Goal: Task Accomplishment & Management: Use online tool/utility

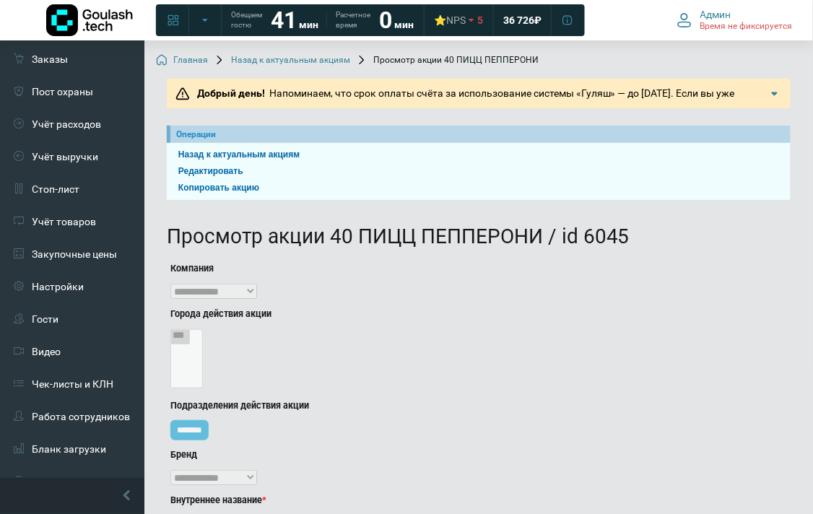
click at [336, 60] on link "Назад к актуальным акциям" at bounding box center [282, 61] width 136 height 12
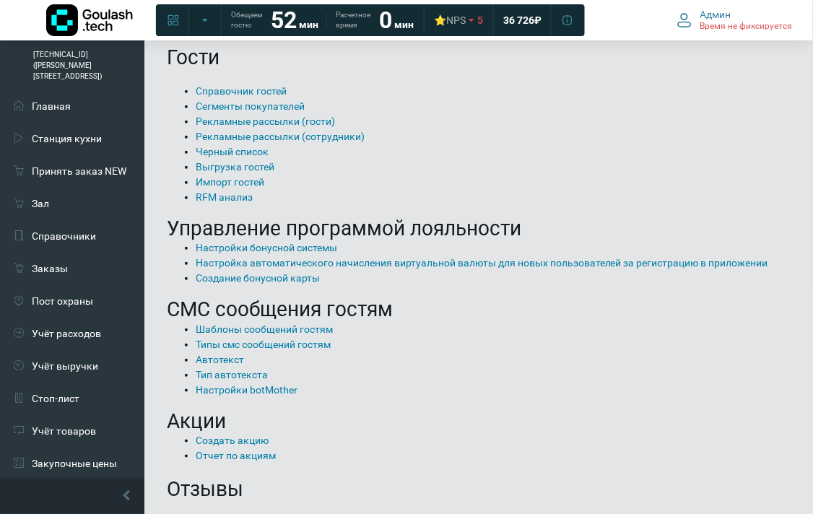
scroll to position [160, 0]
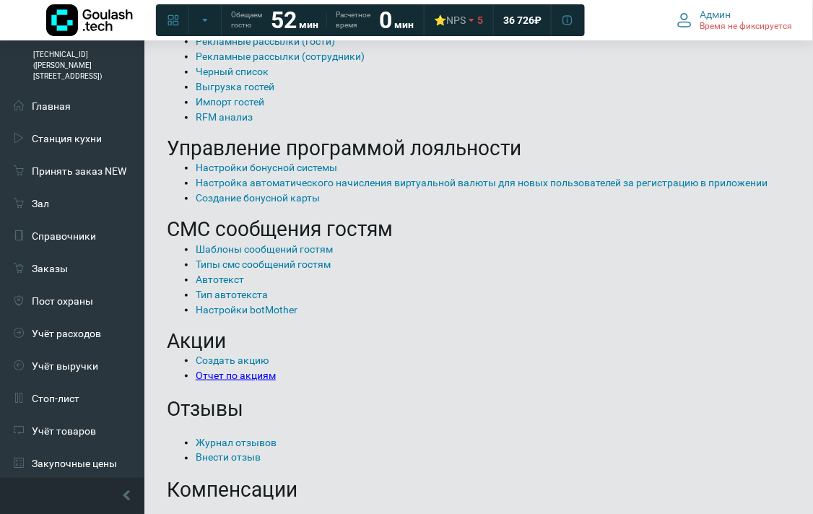
click at [242, 372] on link "Отчет по акциям" at bounding box center [236, 375] width 80 height 12
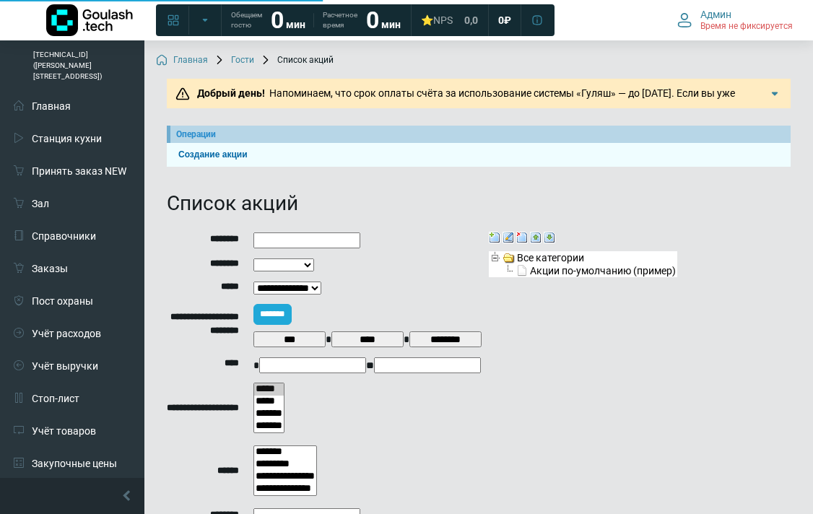
select select
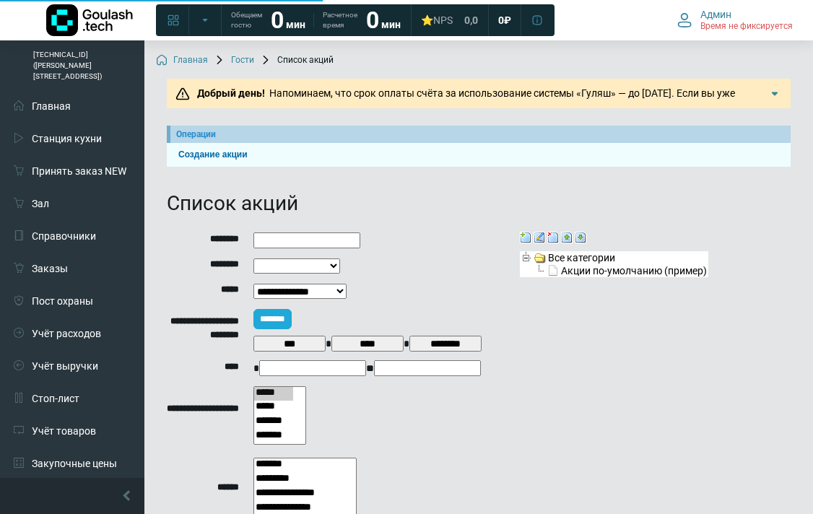
scroll to position [245, 0]
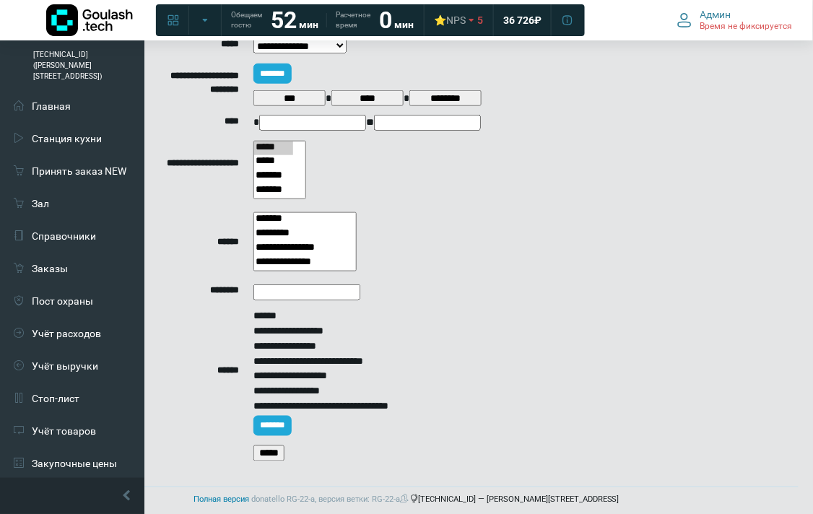
click at [275, 448] on input "*****" at bounding box center [268, 453] width 31 height 16
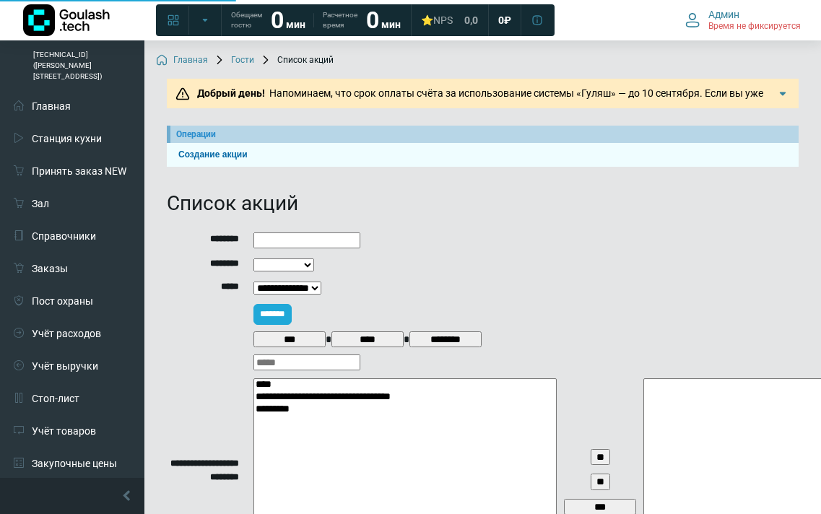
select select
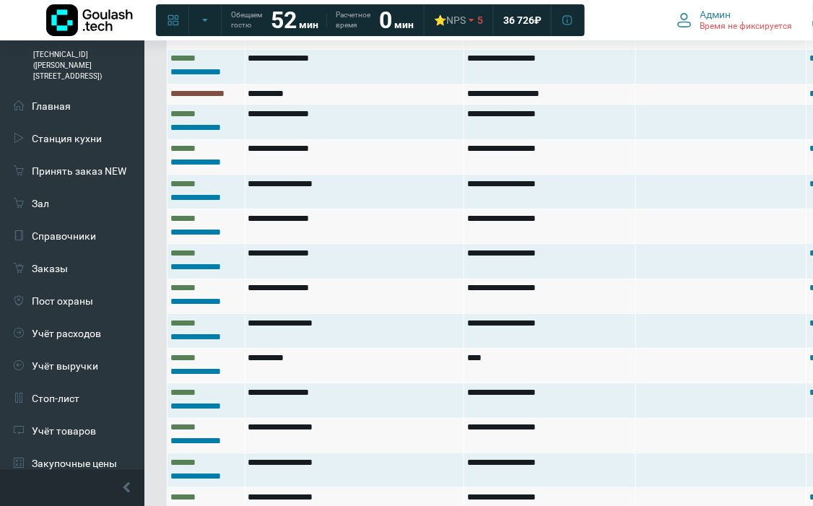
scroll to position [3480, 219]
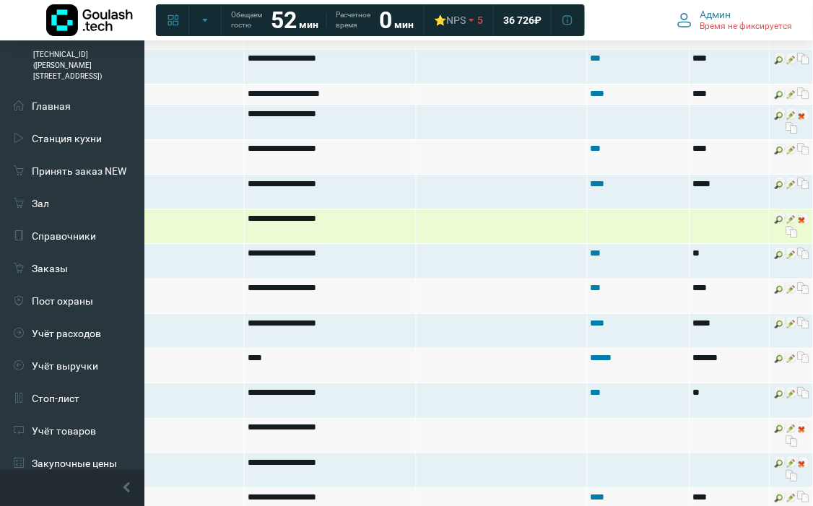
click at [786, 224] on img at bounding box center [792, 218] width 12 height 12
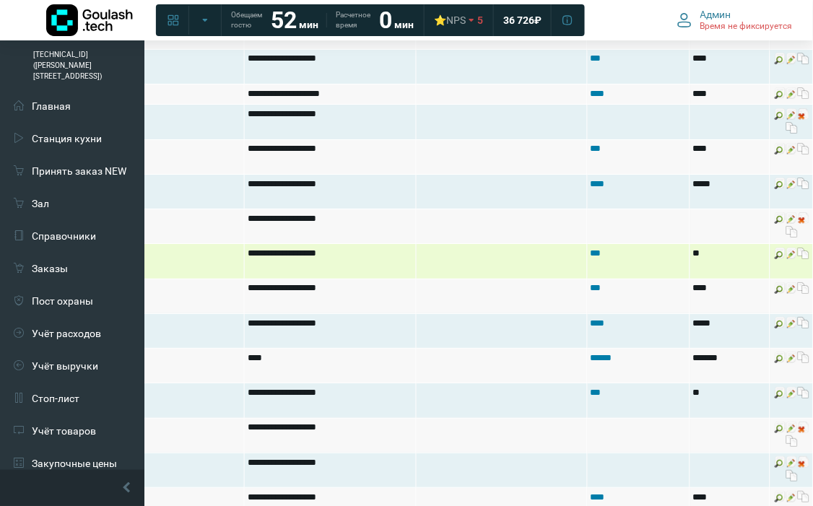
click at [787, 259] on img at bounding box center [792, 254] width 12 height 12
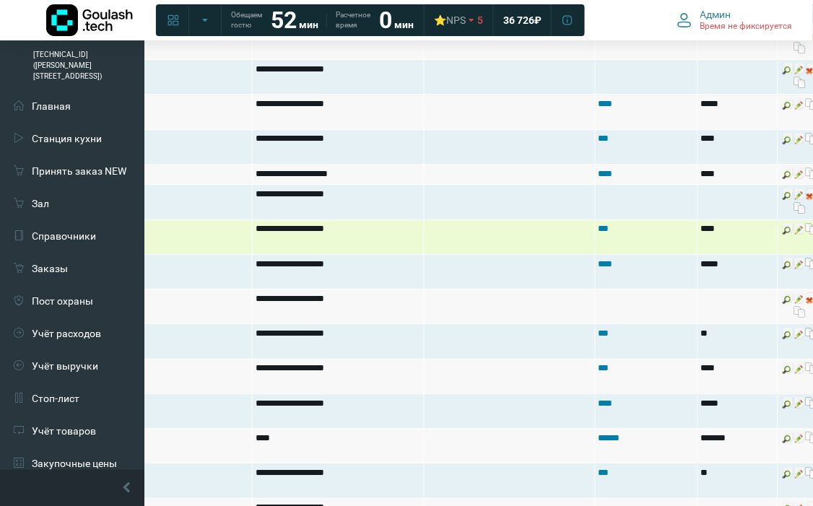
scroll to position [3239, 211]
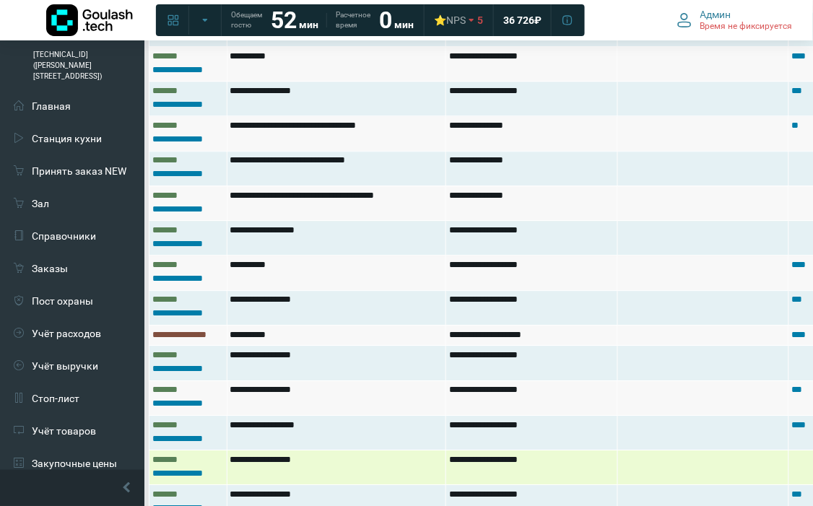
click at [219, 502] on td "**********" at bounding box center [188, 502] width 78 height 35
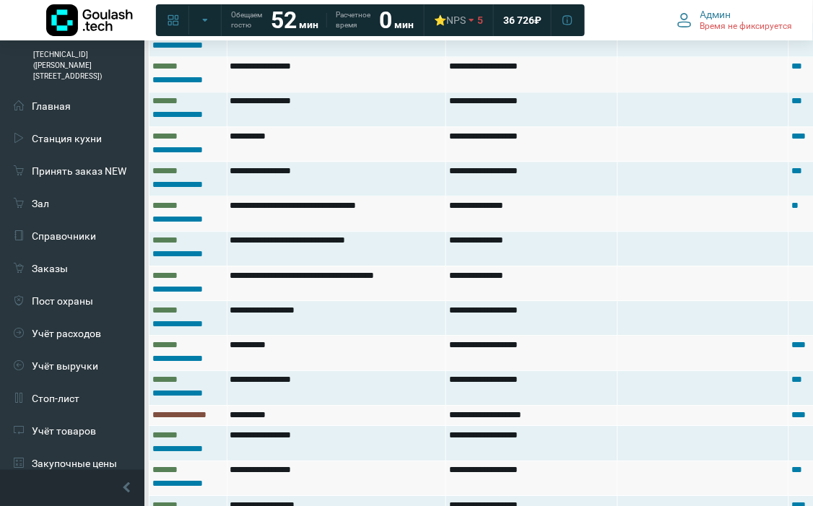
scroll to position [3159, 219]
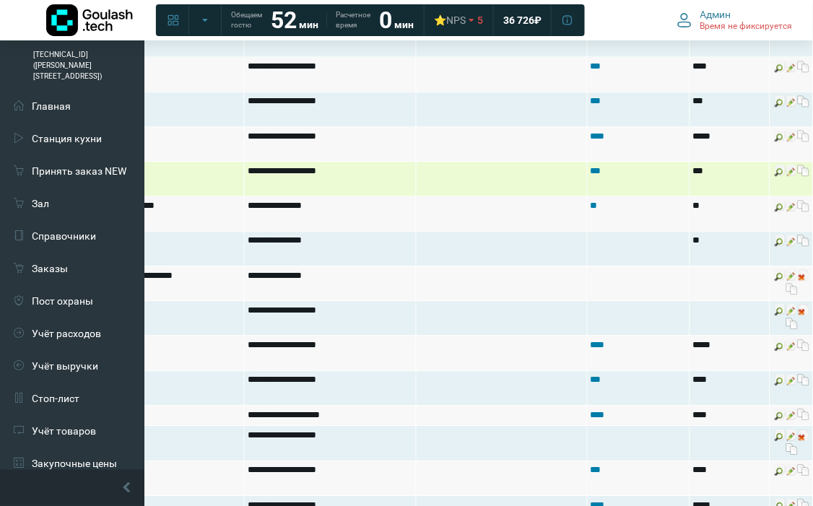
click at [786, 176] on img at bounding box center [792, 171] width 12 height 12
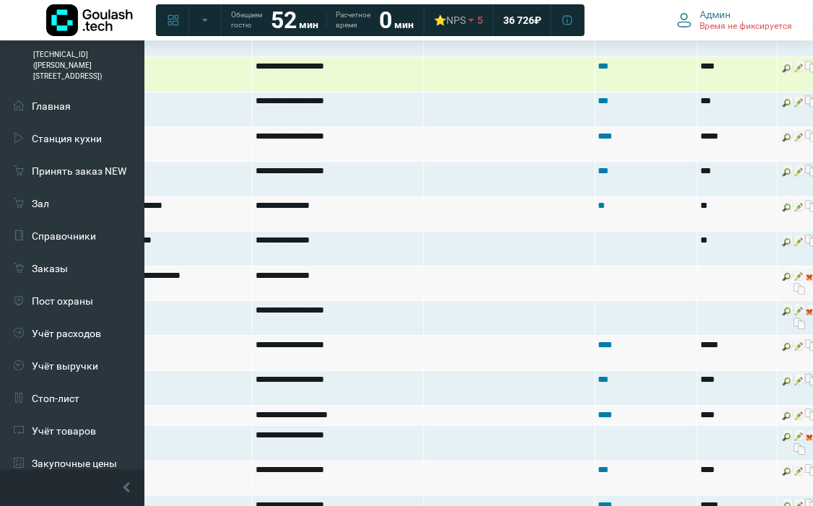
scroll to position [2918, 211]
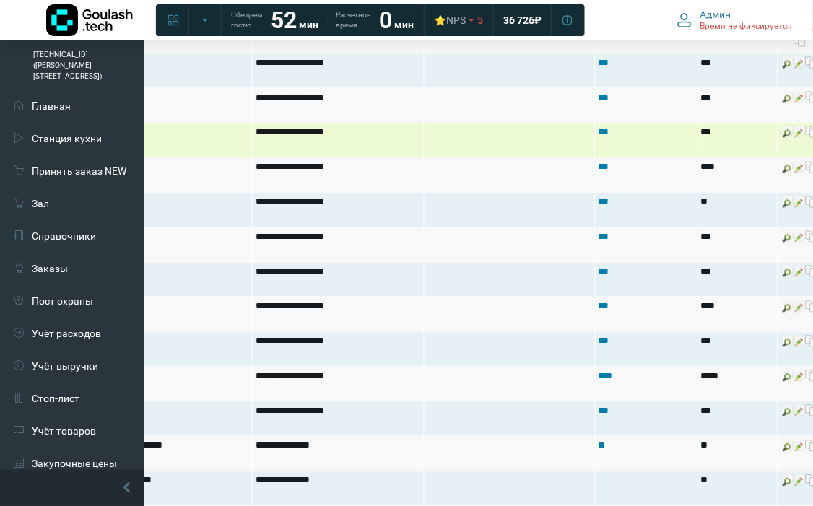
click at [796, 138] on img at bounding box center [800, 132] width 12 height 12
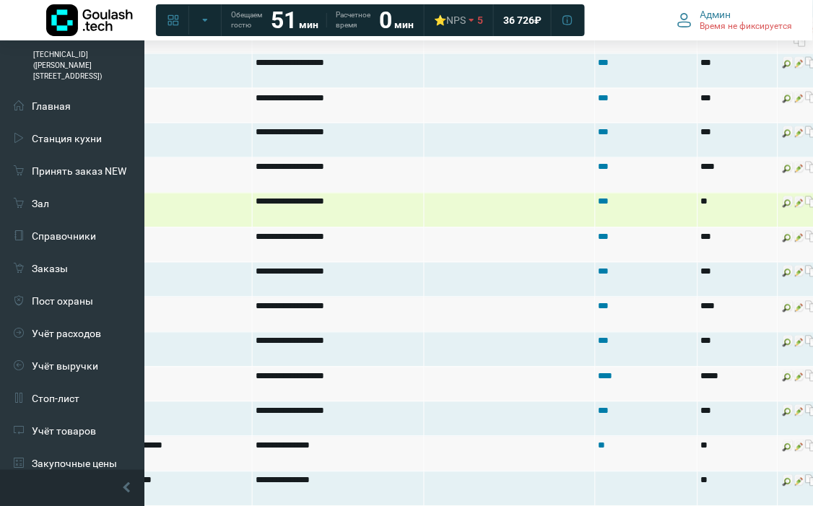
scroll to position [2838, 211]
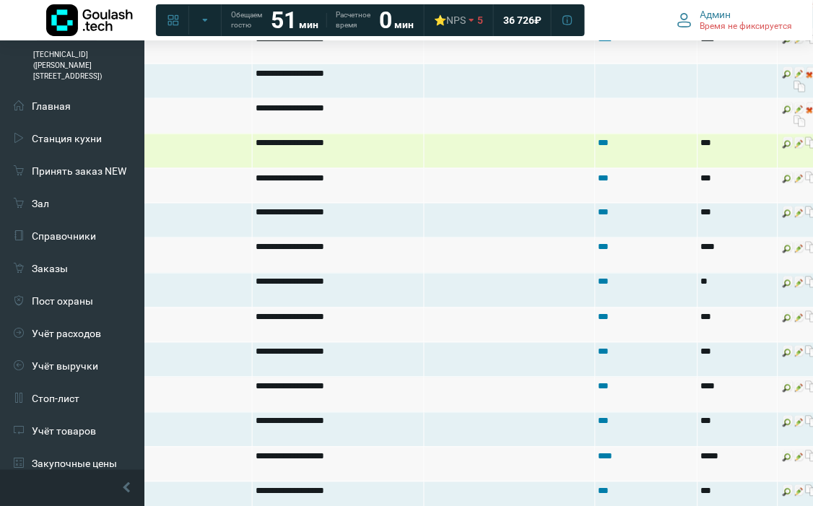
click at [796, 149] on img at bounding box center [800, 143] width 12 height 12
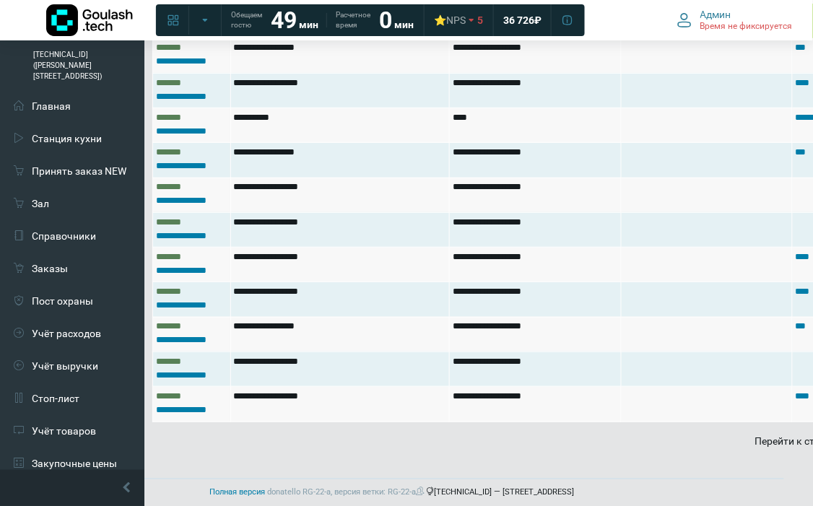
scroll to position [3720, 219]
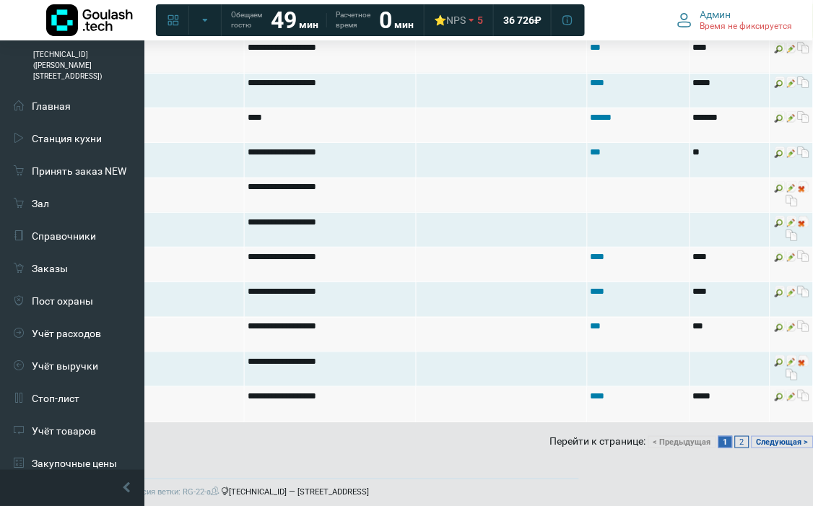
click at [738, 437] on link "2" at bounding box center [742, 442] width 14 height 12
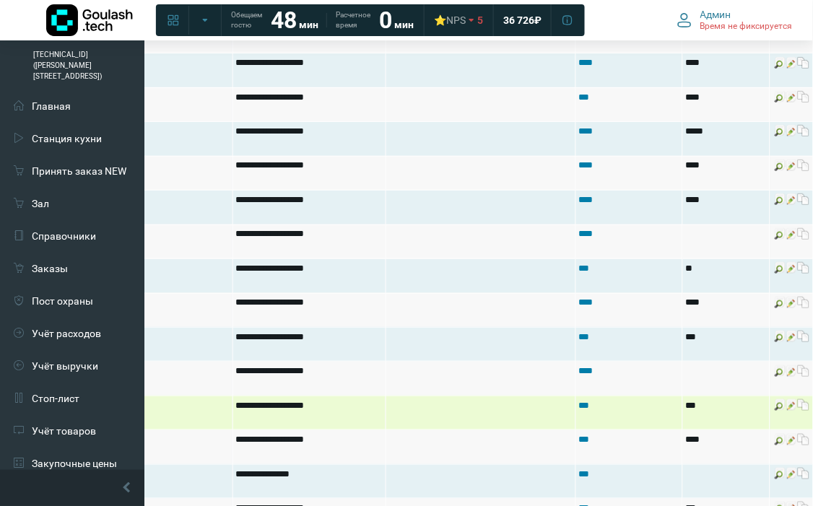
scroll to position [1388, 219]
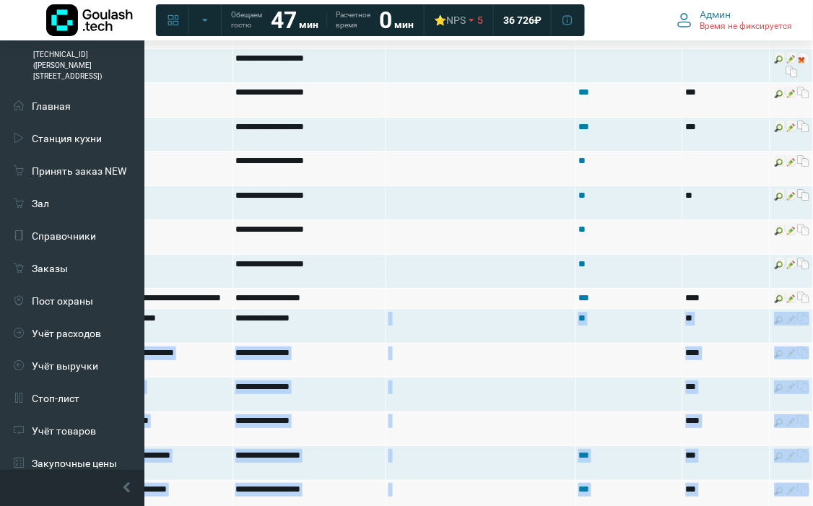
drag, startPoint x: 328, startPoint y: 505, endPoint x: 90, endPoint y: 510, distance: 237.5
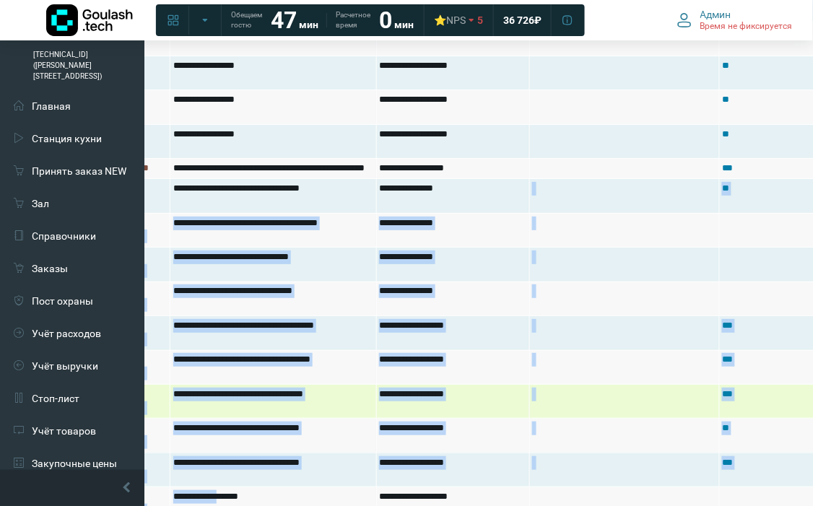
scroll to position [2402, 72]
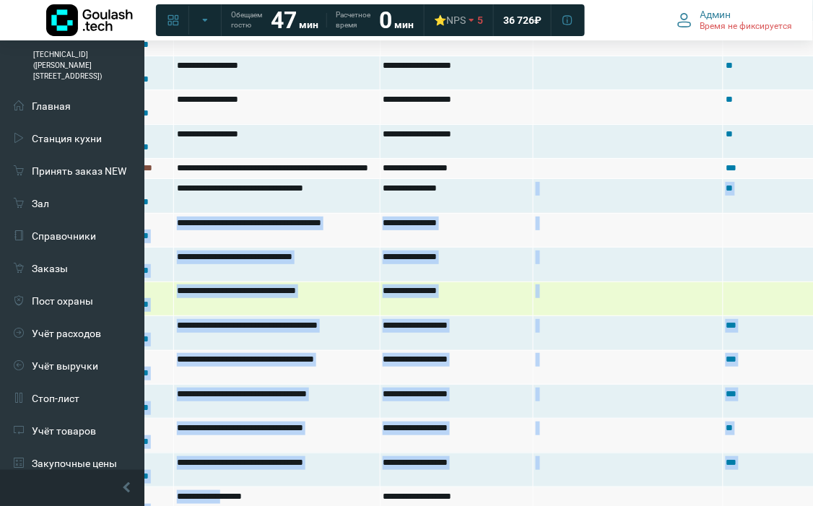
click at [416, 309] on td "**********" at bounding box center [456, 298] width 153 height 34
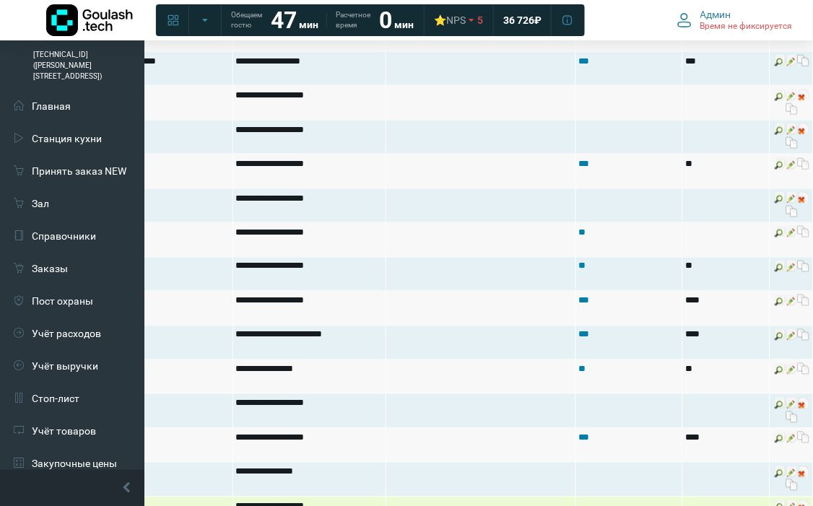
scroll to position [2883, 219]
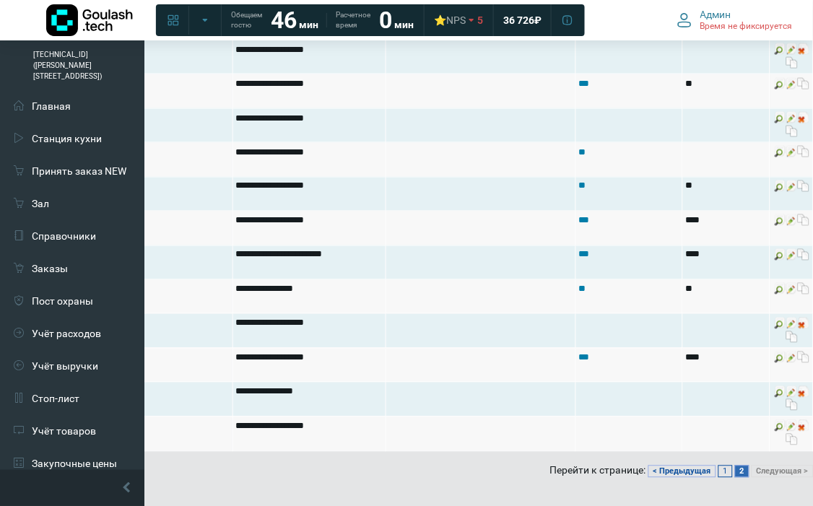
click at [722, 465] on link "1" at bounding box center [725, 471] width 14 height 12
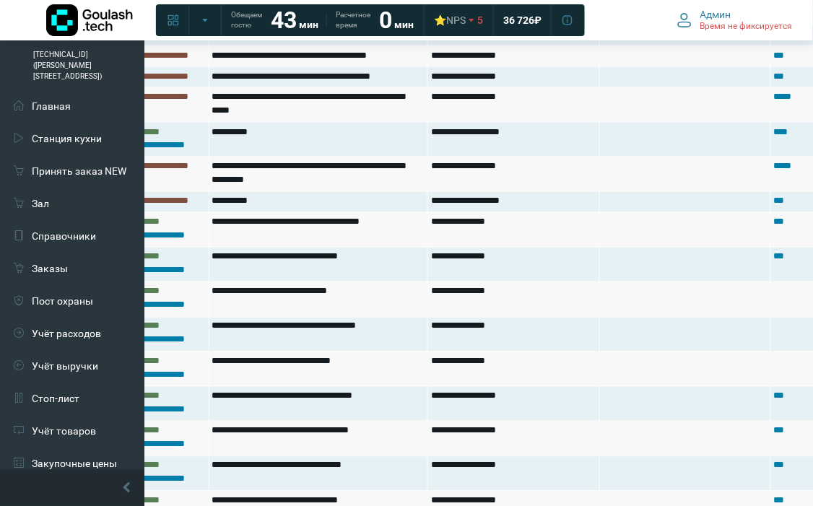
scroll to position [1680, 219]
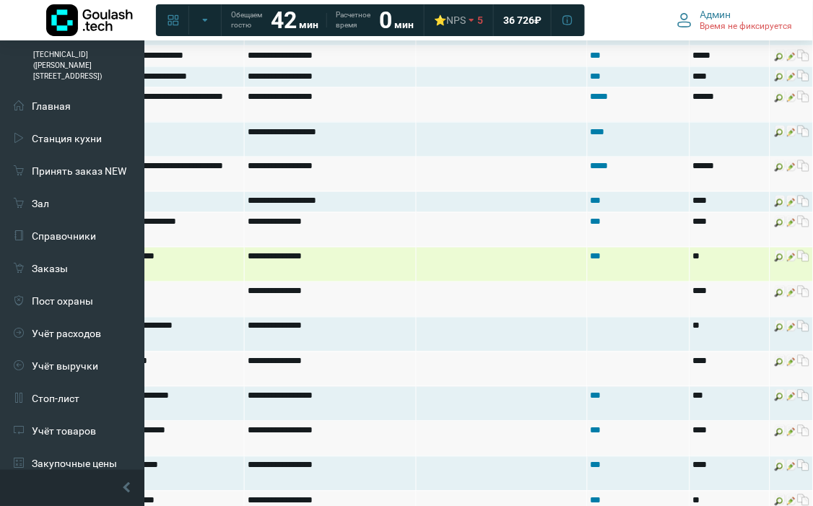
click at [774, 262] on img at bounding box center [780, 256] width 12 height 12
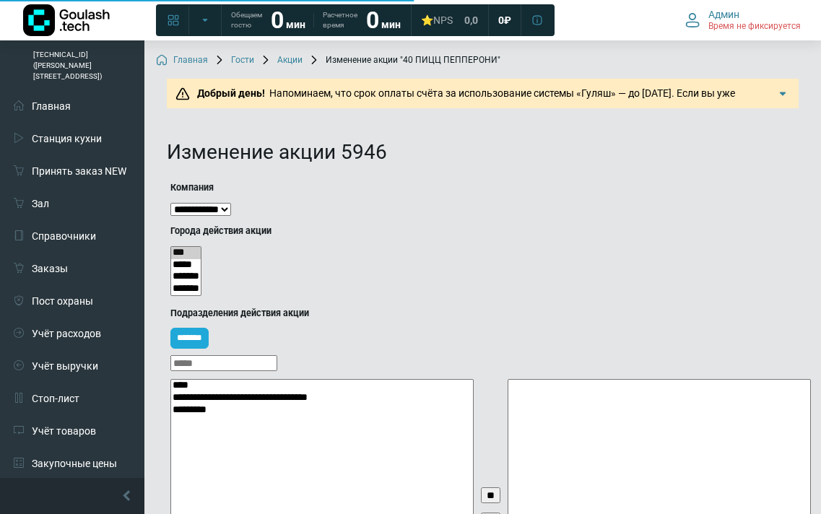
select select
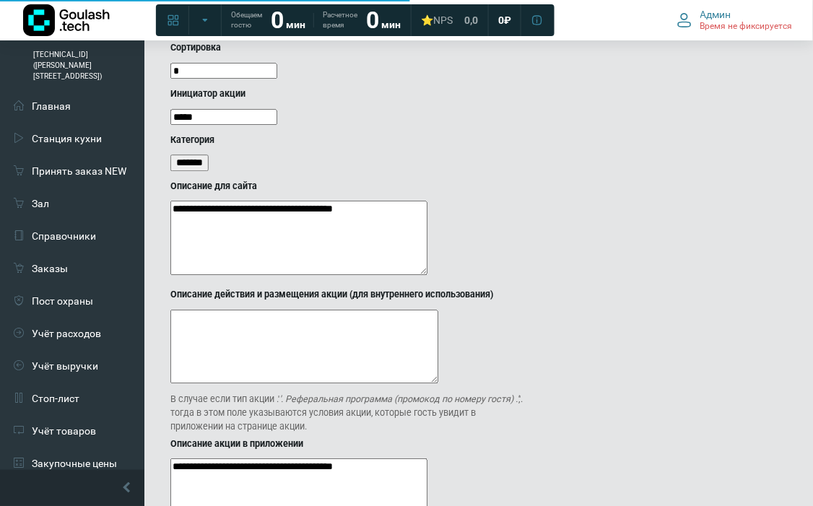
select select
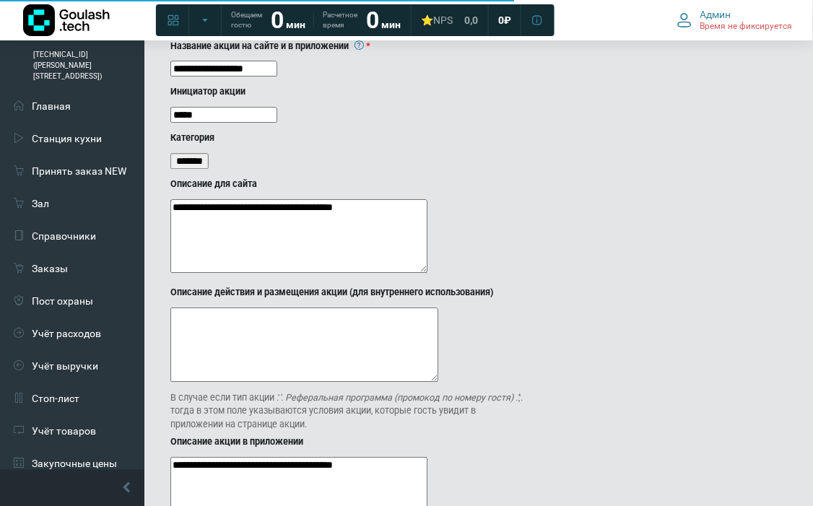
scroll to position [1193, 0]
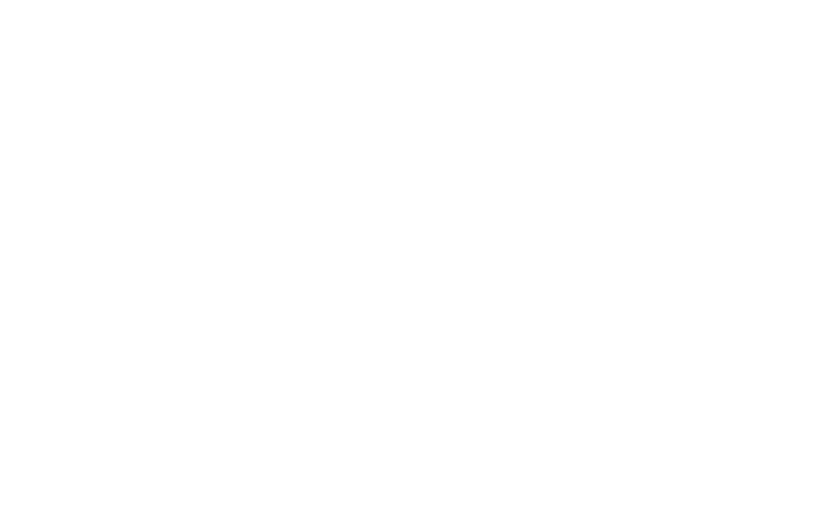
select select
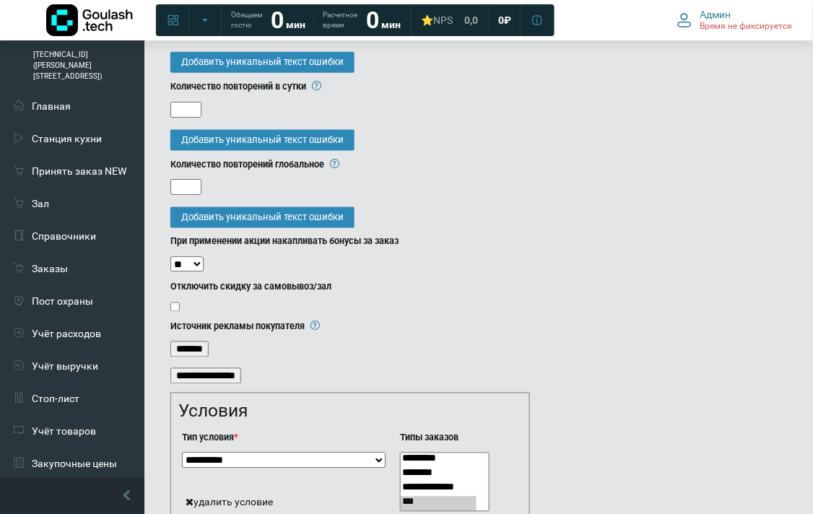
scroll to position [2084, 0]
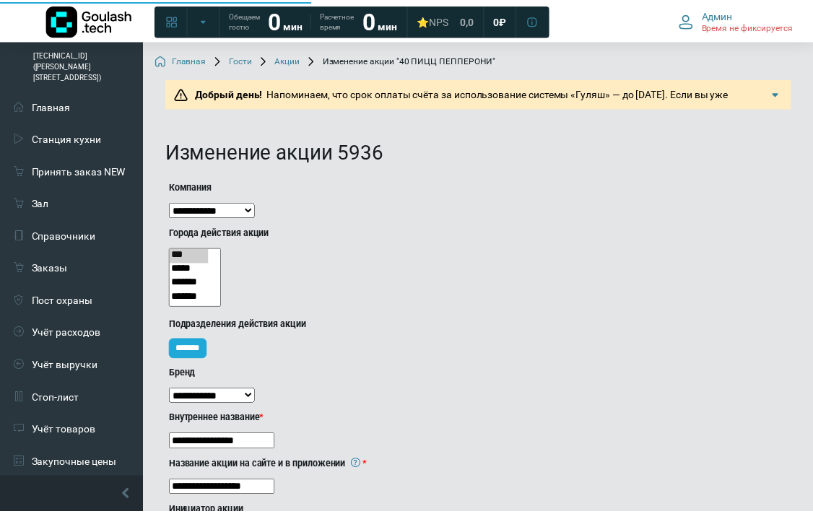
scroll to position [481, 0]
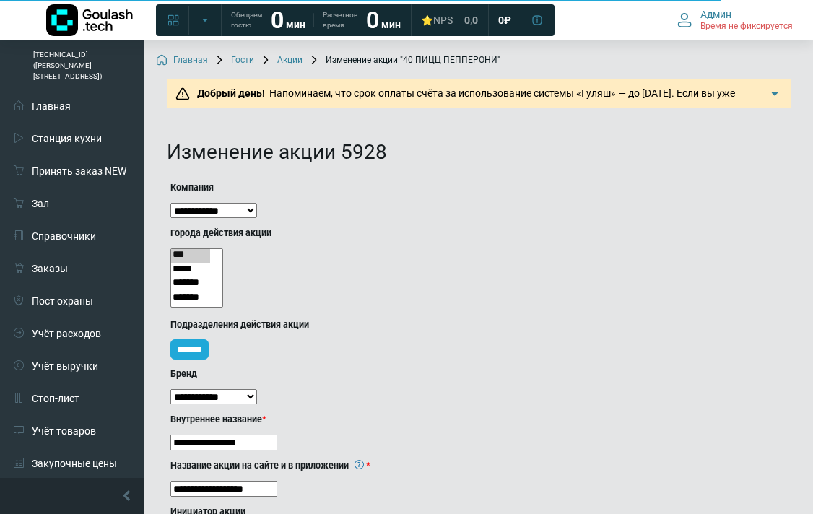
scroll to position [240, 0]
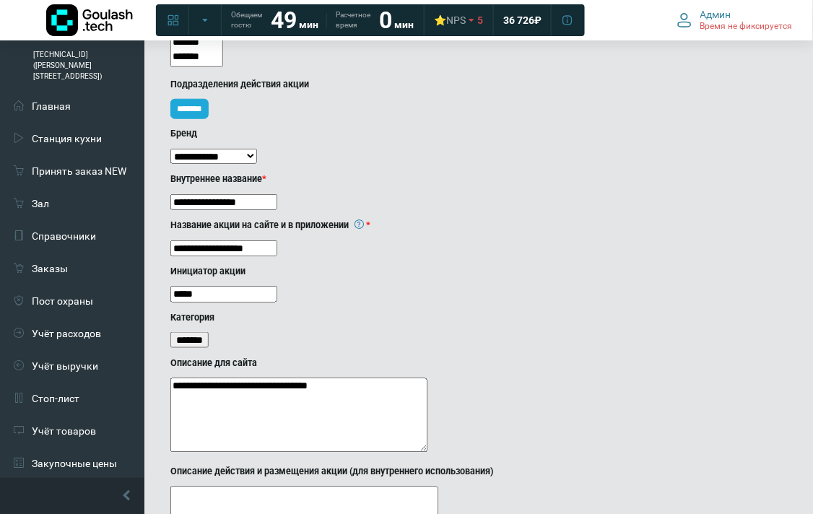
scroll to position [320, 0]
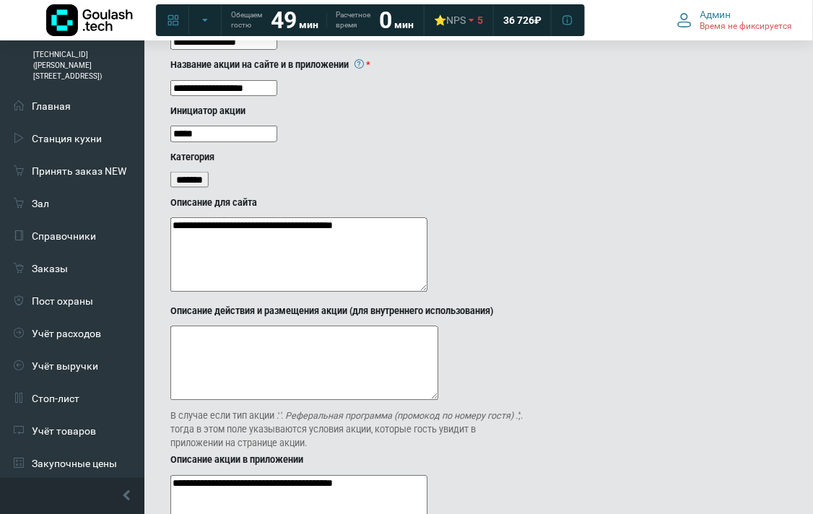
scroll to position [401, 0]
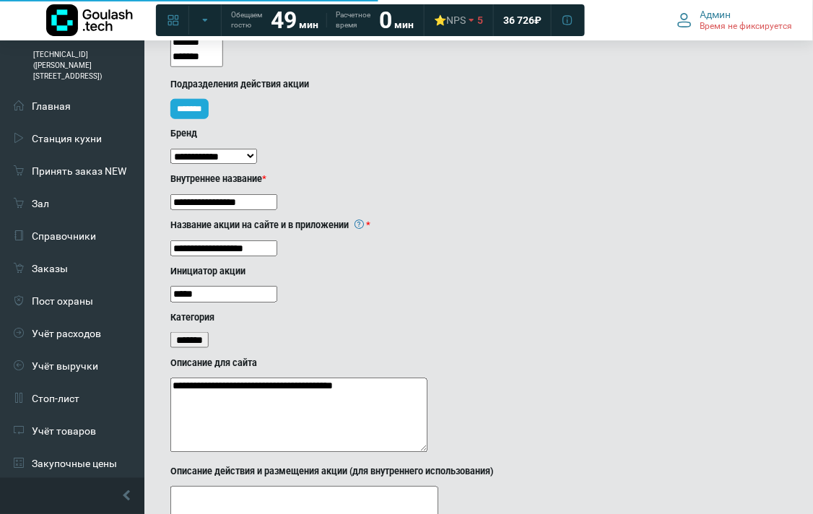
scroll to position [240, 0]
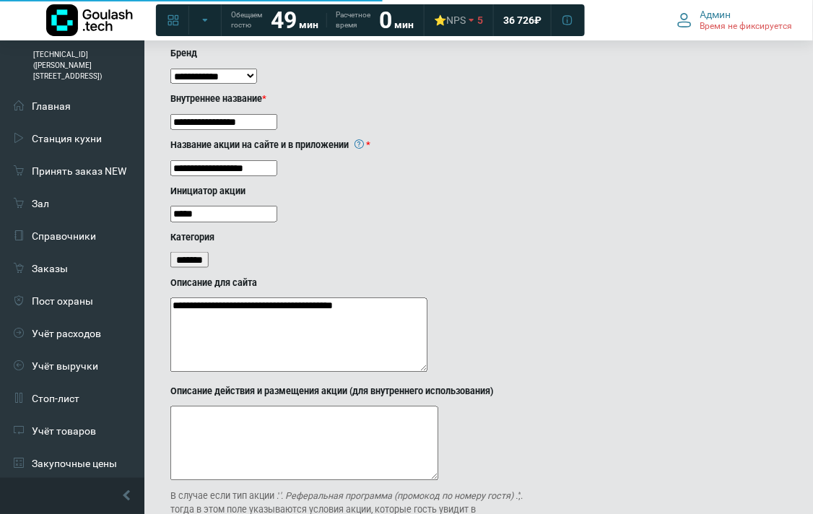
scroll to position [401, 0]
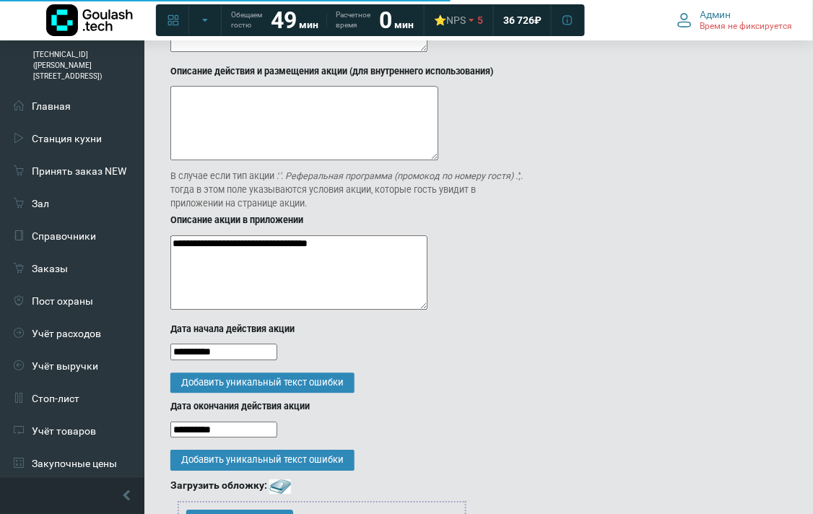
scroll to position [641, 0]
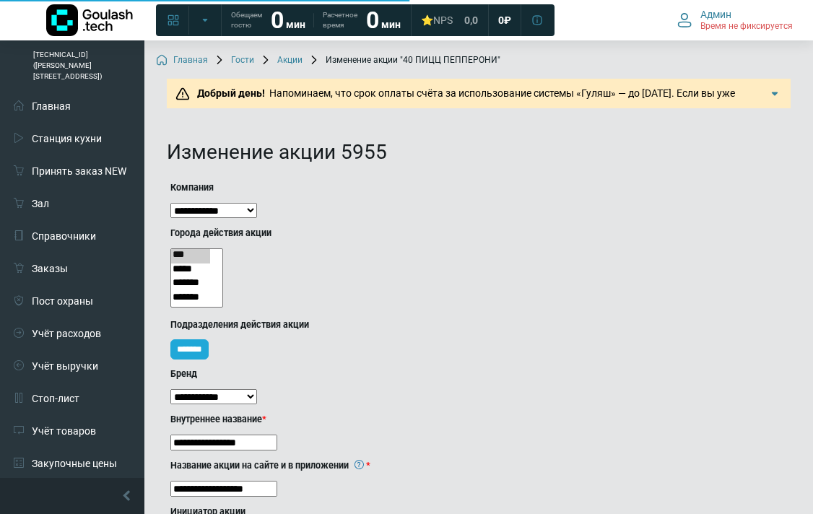
scroll to position [320, 0]
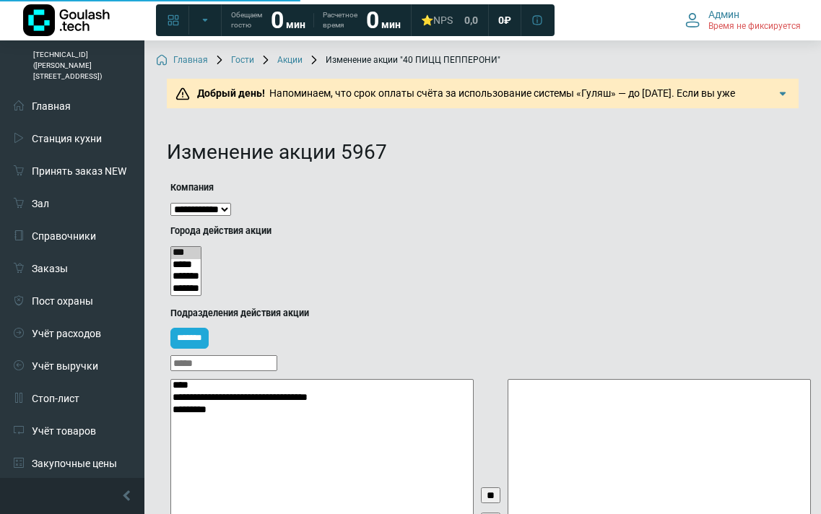
select select
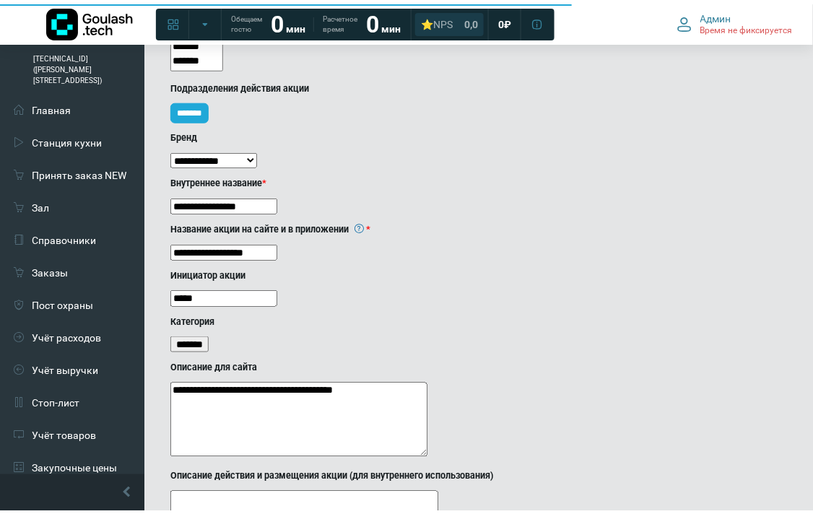
scroll to position [481, 0]
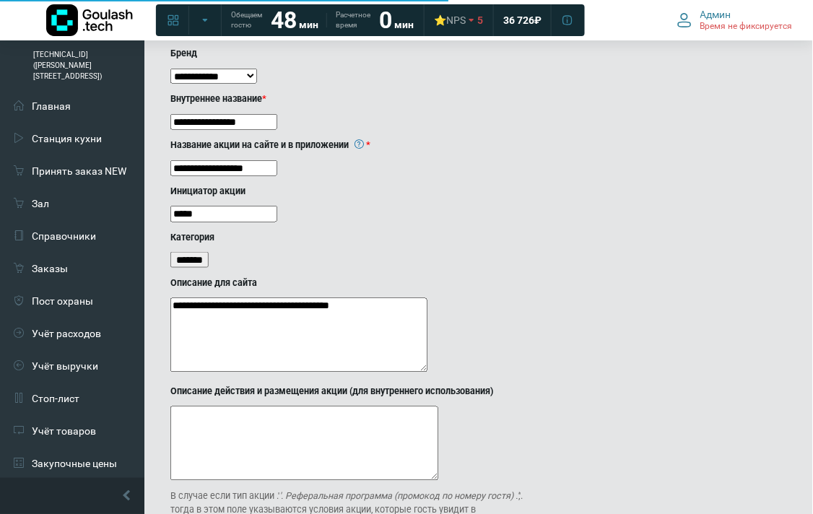
scroll to position [401, 0]
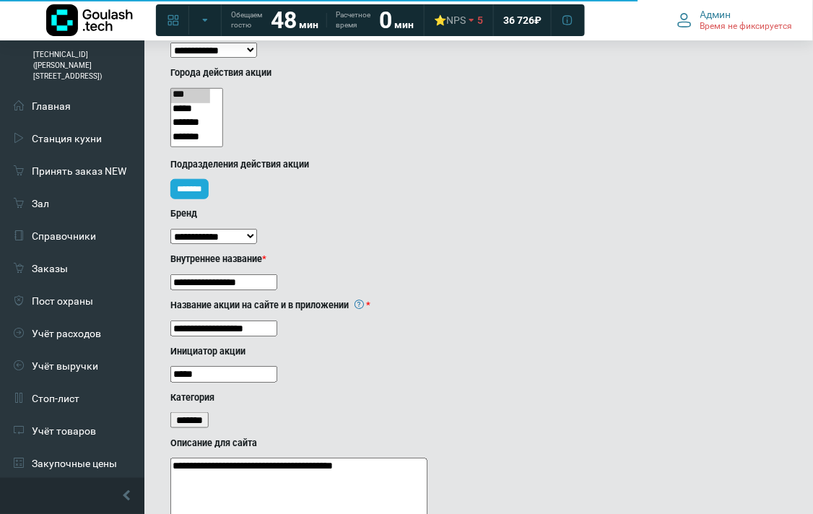
scroll to position [160, 0]
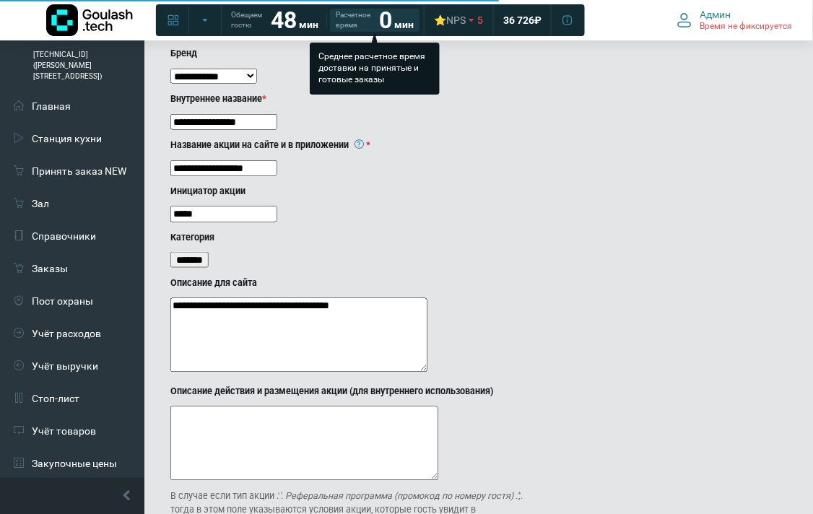
scroll to position [401, 0]
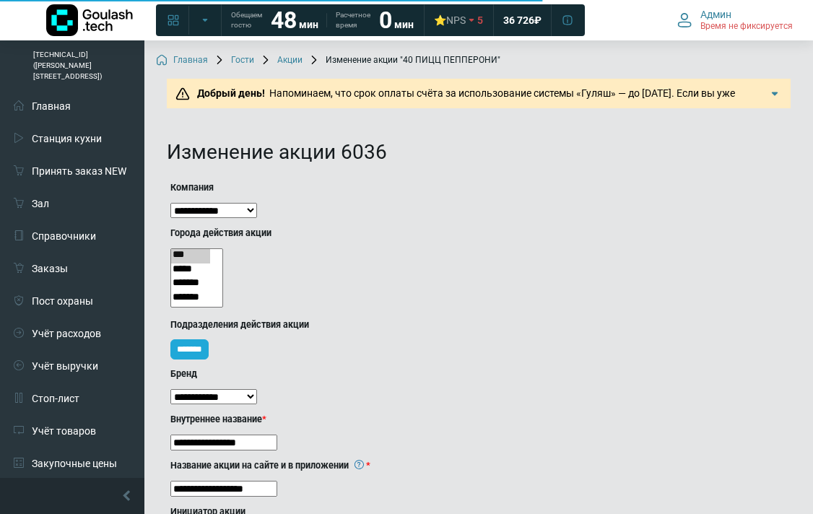
scroll to position [320, 0]
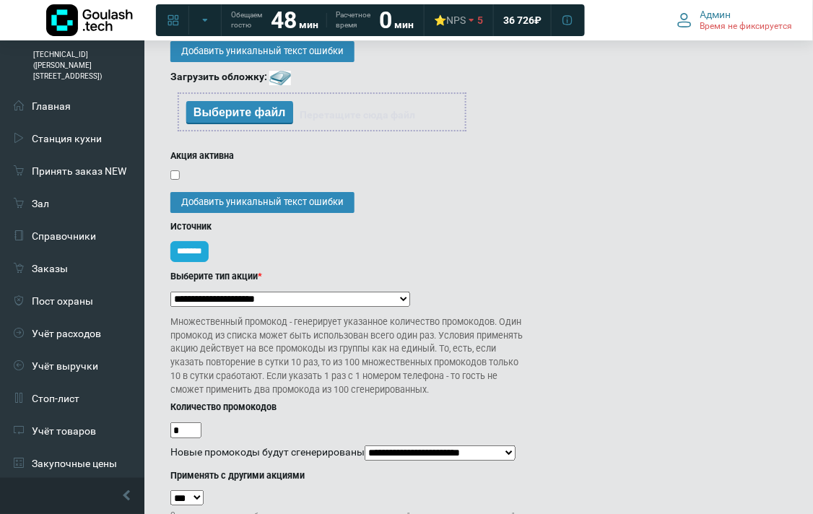
scroll to position [1290, 0]
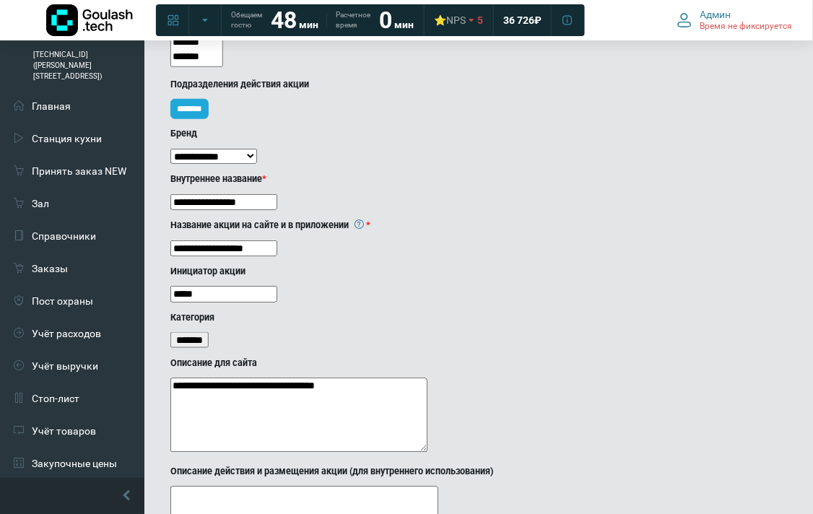
scroll to position [561, 0]
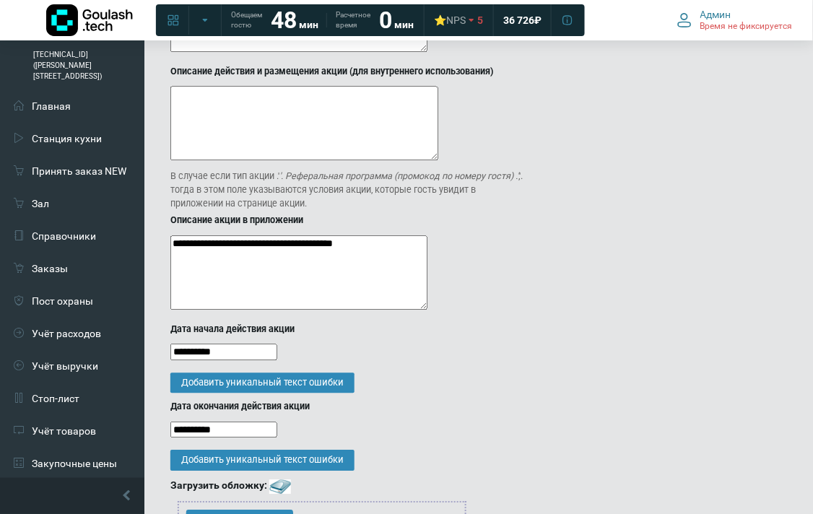
scroll to position [641, 0]
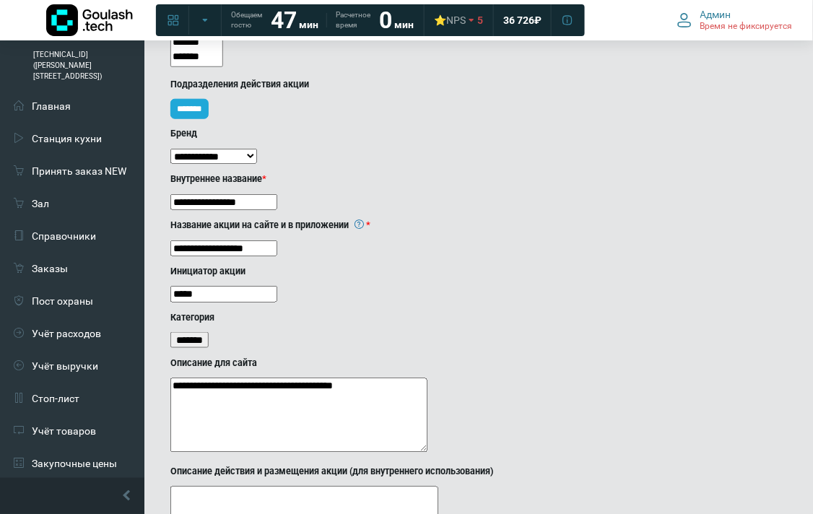
scroll to position [481, 0]
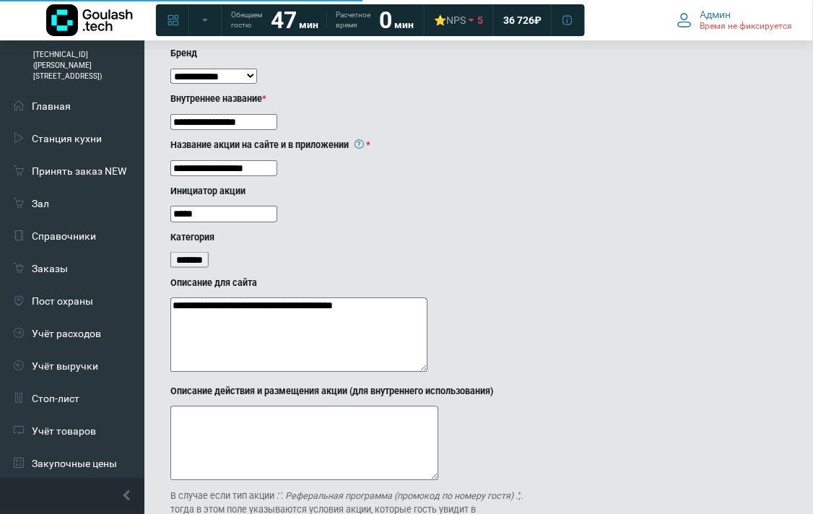
scroll to position [561, 0]
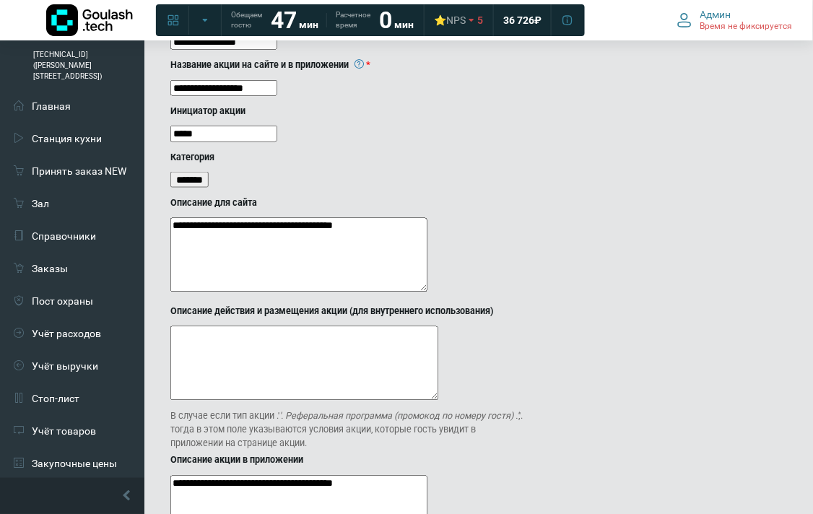
scroll to position [641, 0]
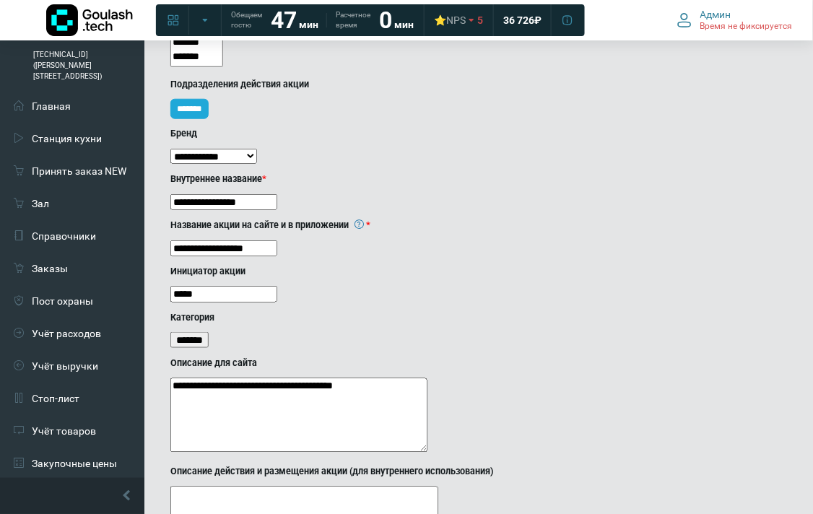
scroll to position [481, 0]
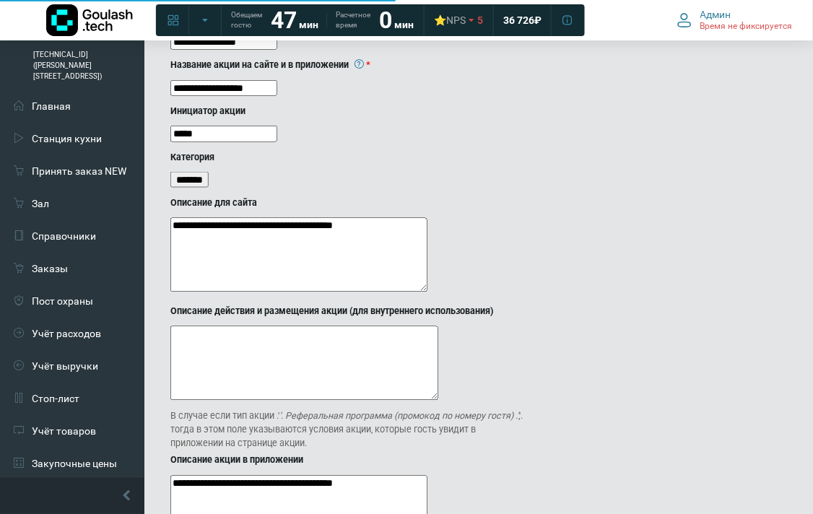
scroll to position [481, 0]
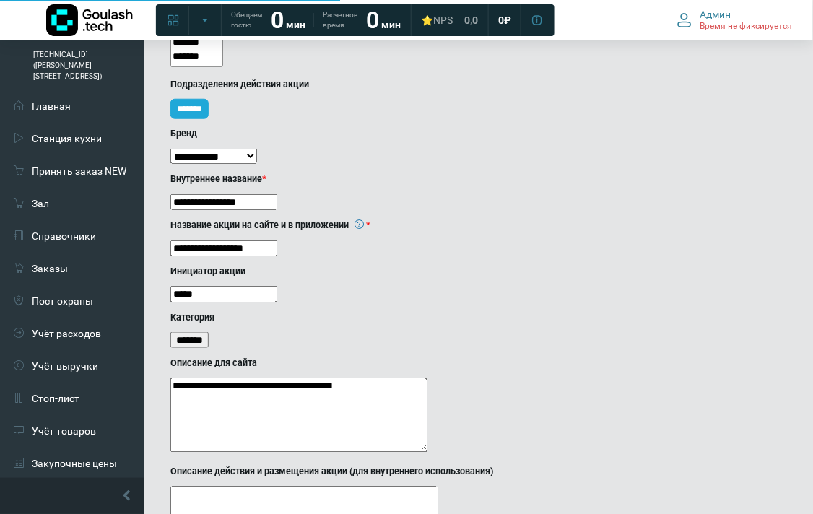
scroll to position [320, 0]
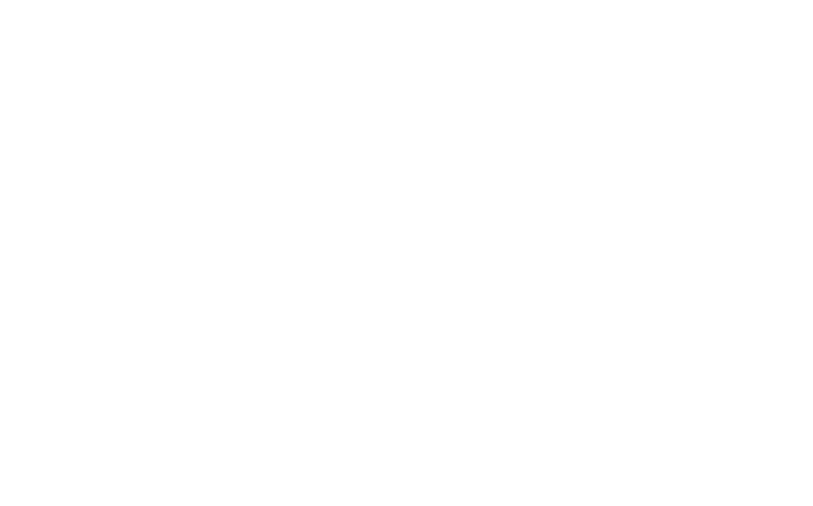
select select
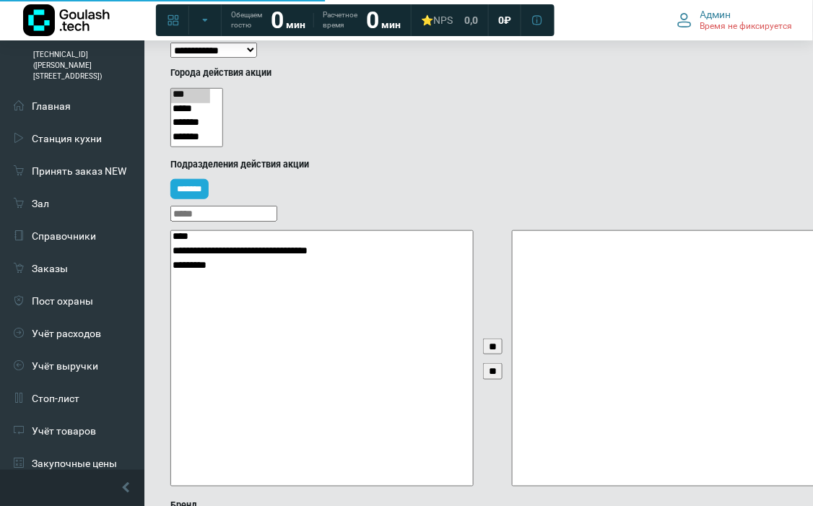
select select
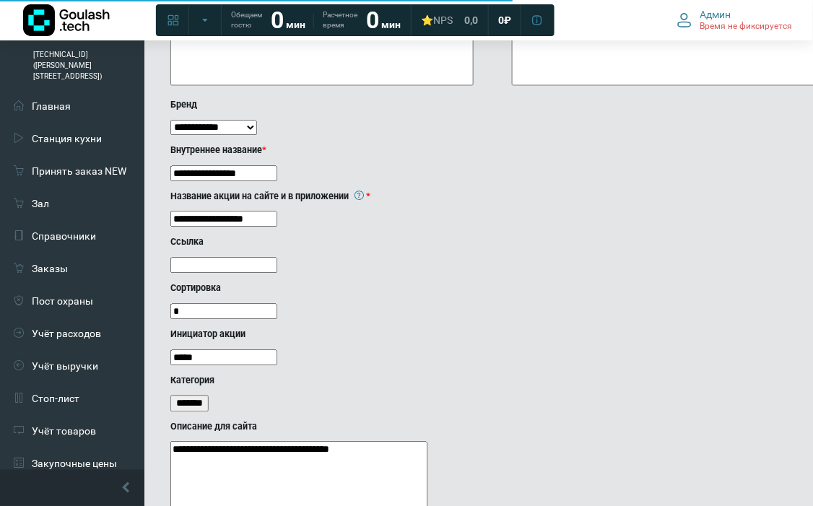
select select
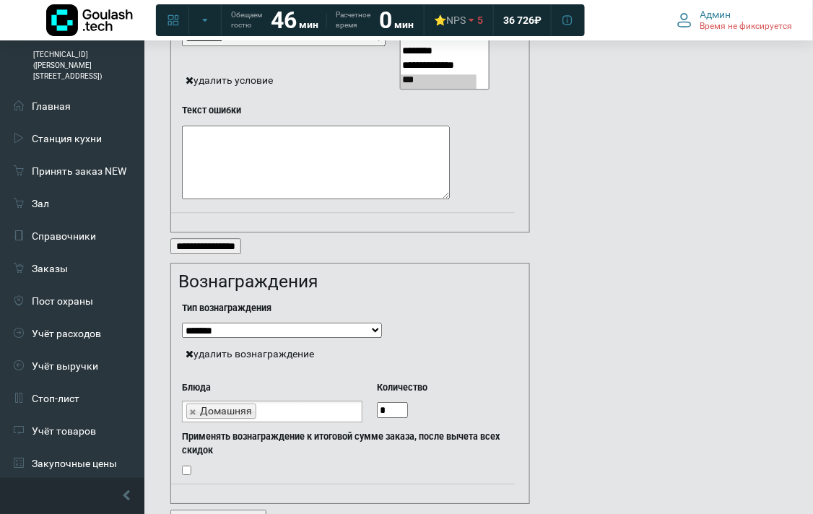
scroll to position [2091, 0]
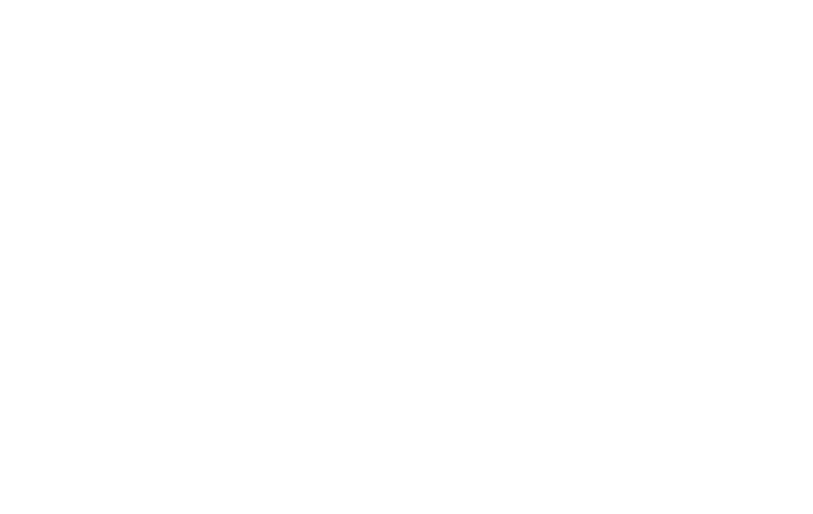
select select
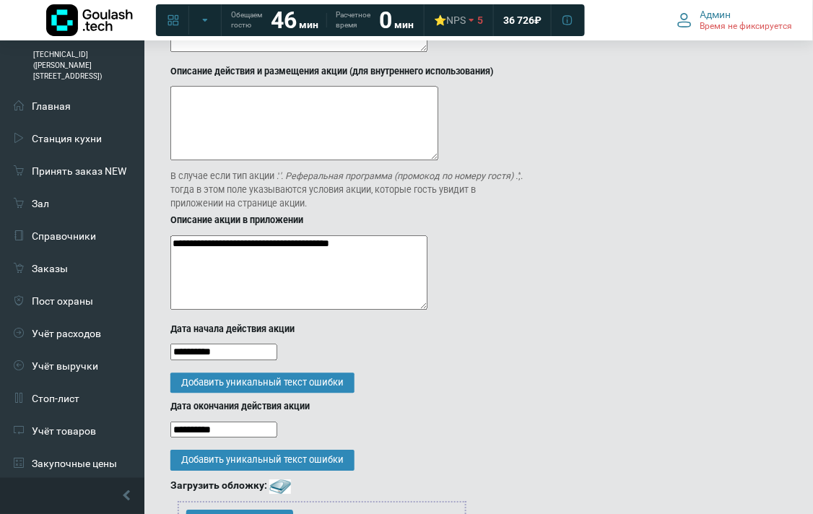
scroll to position [481, 0]
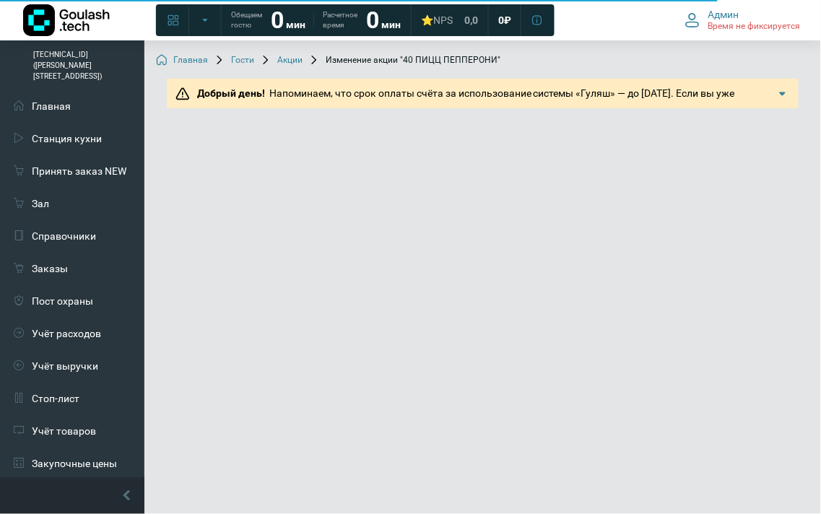
select select
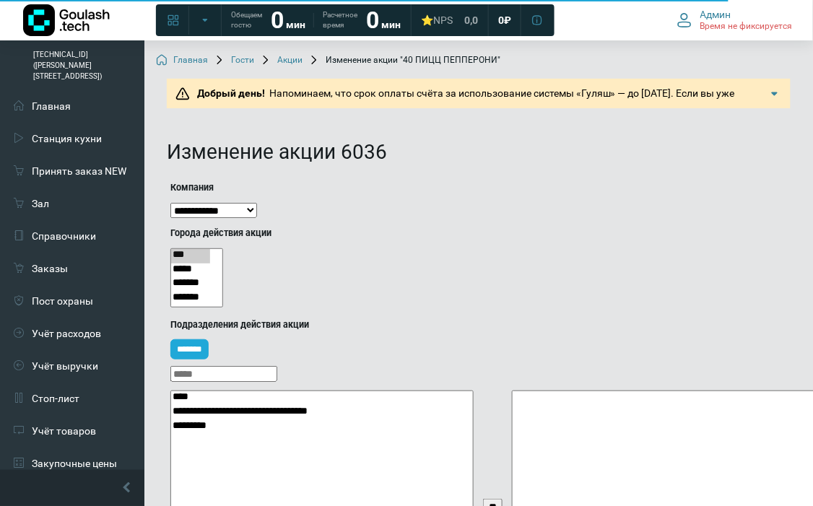
select select
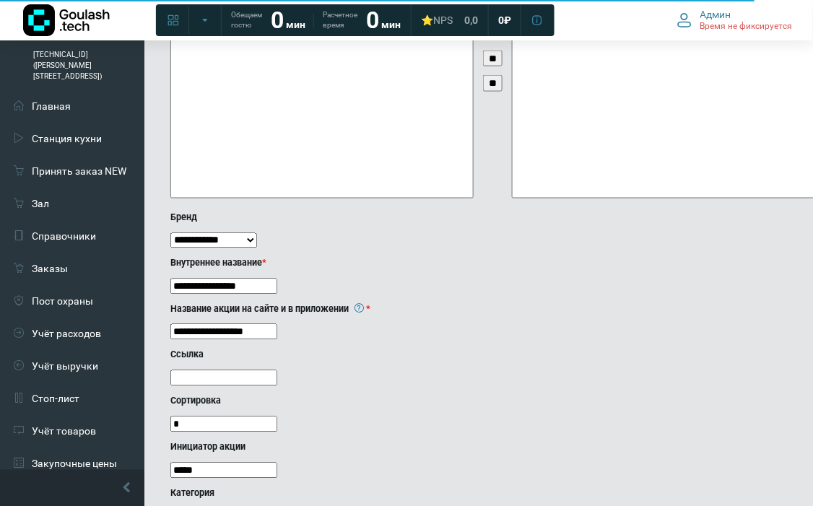
scroll to position [769, 0]
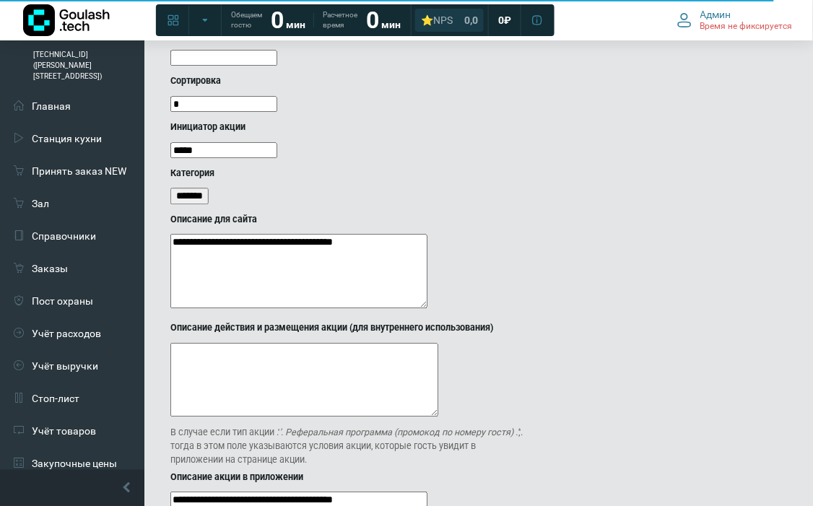
select select
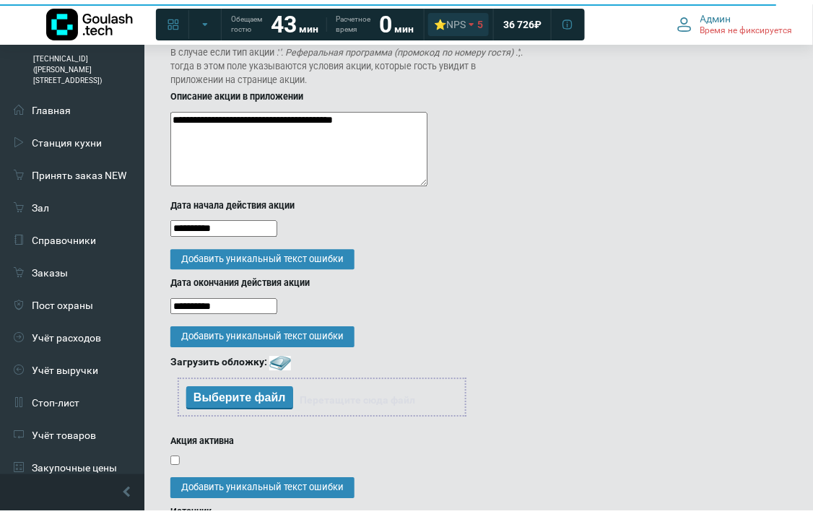
scroll to position [479, 0]
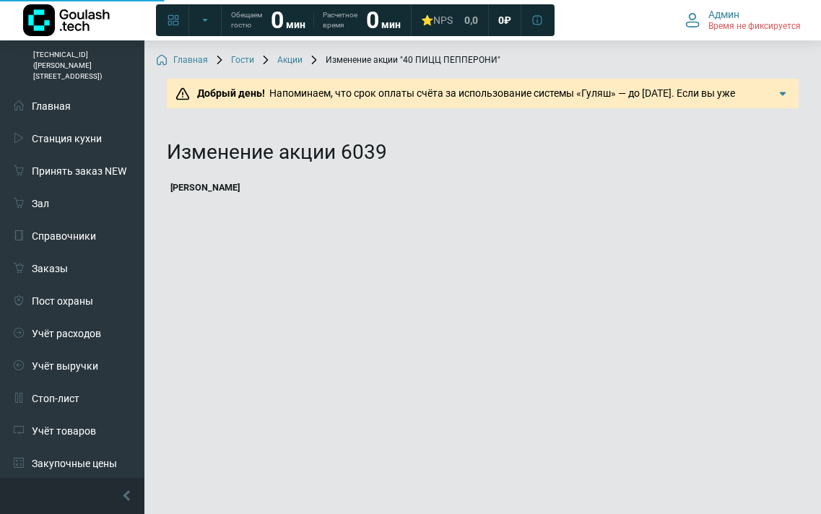
select select
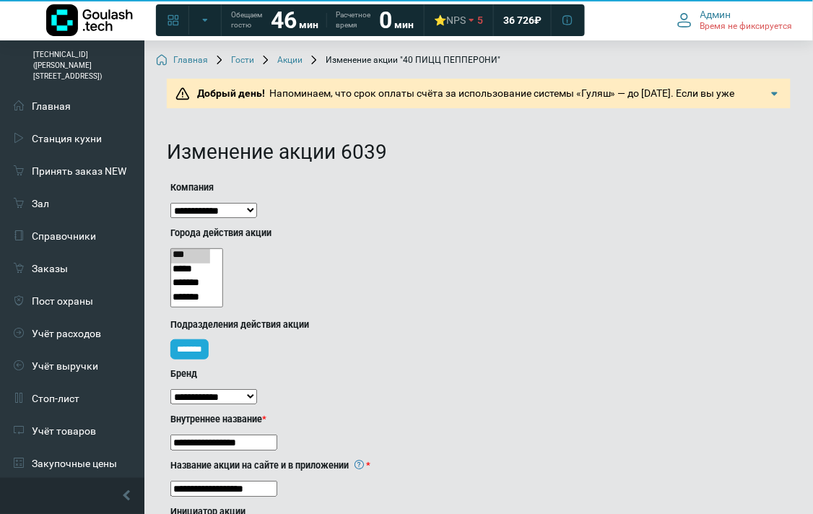
scroll to position [401, 0]
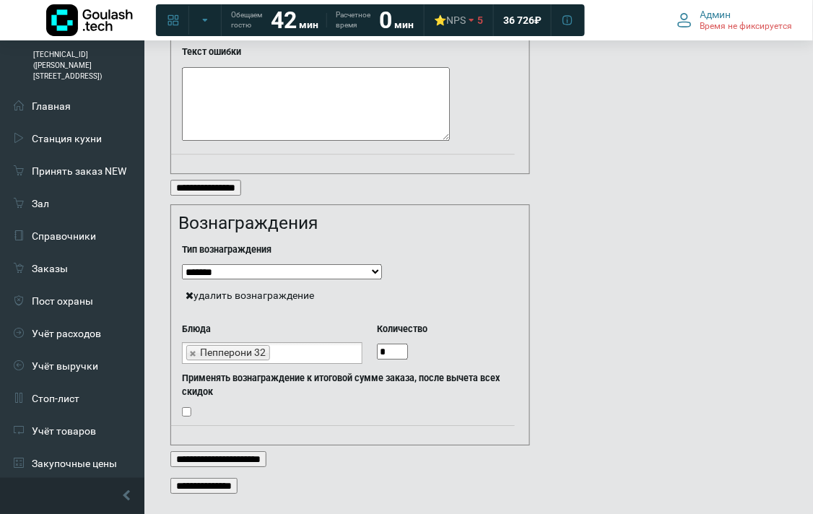
scroll to position [2091, 0]
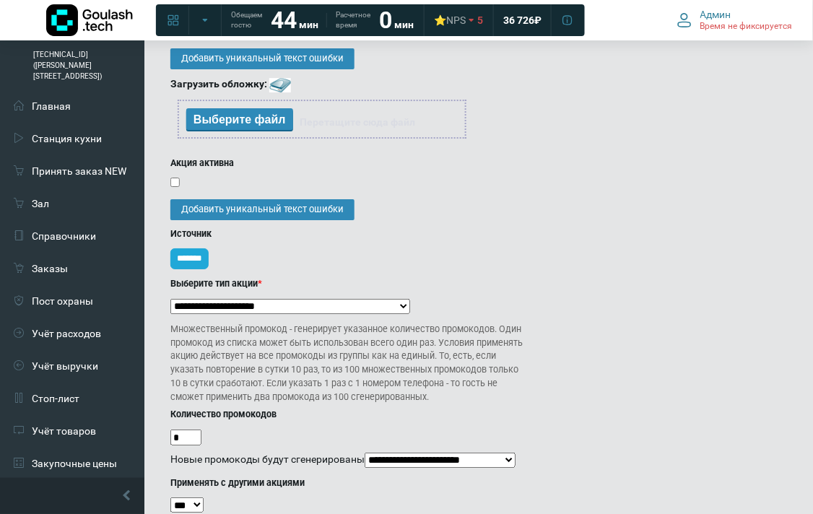
scroll to position [1122, 0]
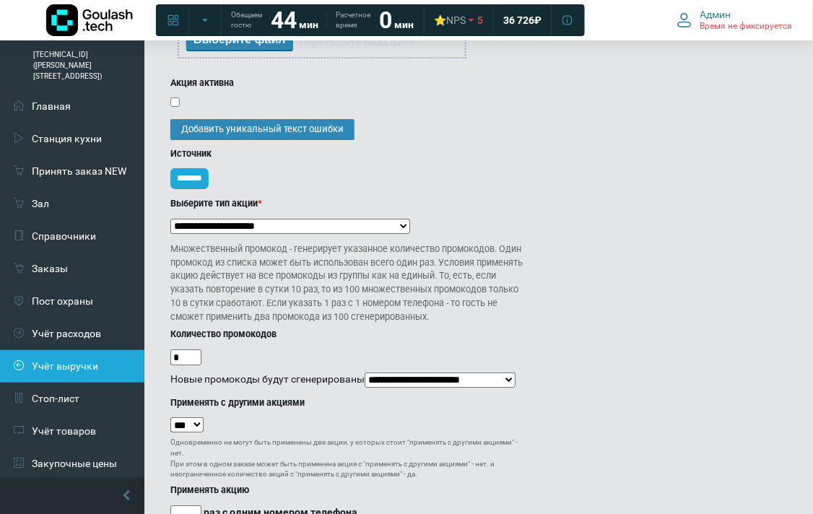
drag, startPoint x: 213, startPoint y: 348, endPoint x: 84, endPoint y: 331, distance: 130.3
click at [84, 331] on div "178.176.105.38 (Швецова 3) Главная Станция кухни Принять заказ NEW Зал Справочн…" at bounding box center [406, 197] width 813 height 2558
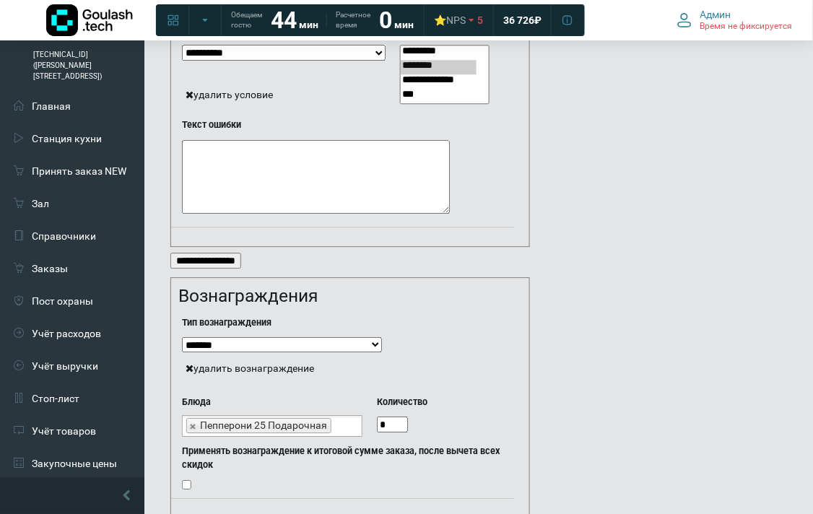
scroll to position [2091, 0]
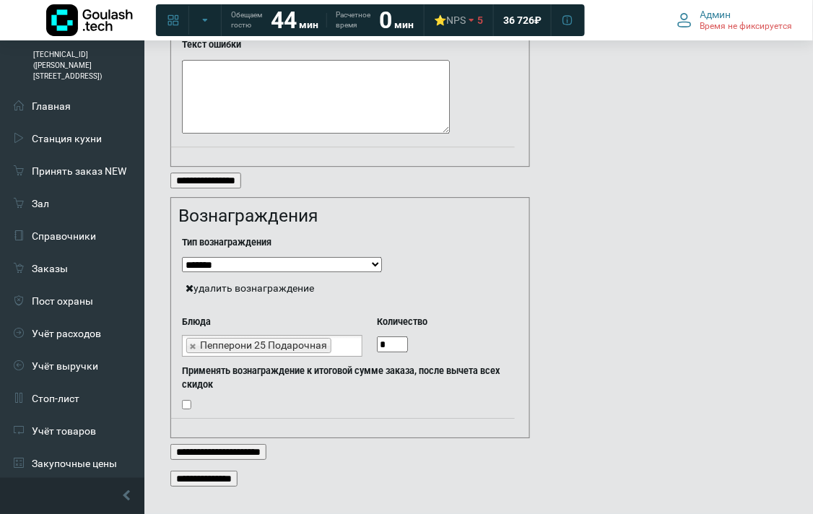
type input "**"
click at [224, 471] on input "**********" at bounding box center [203, 479] width 67 height 16
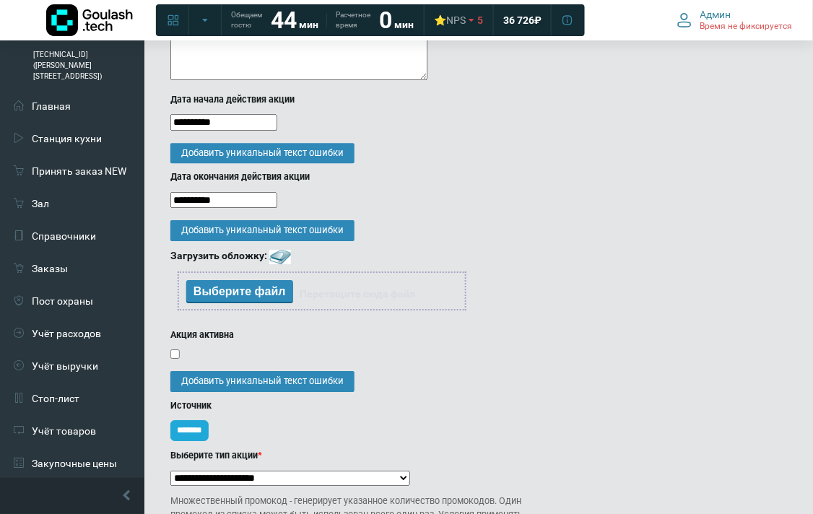
scroll to position [470, 0]
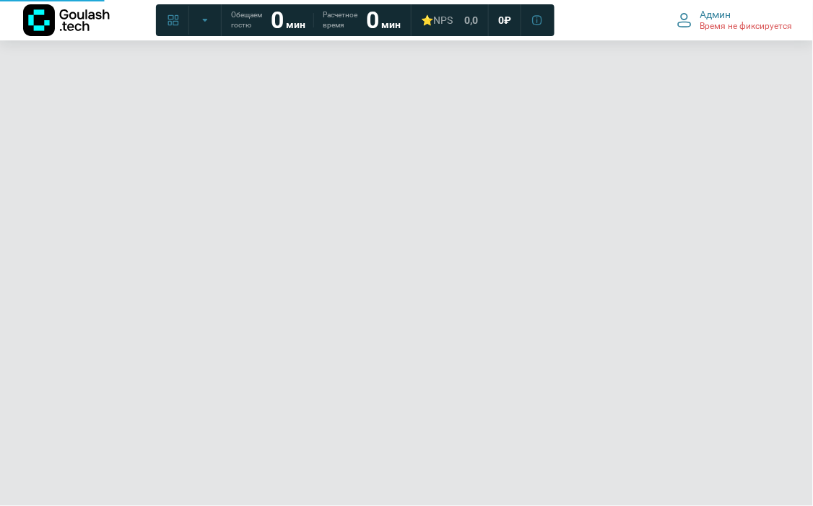
select select
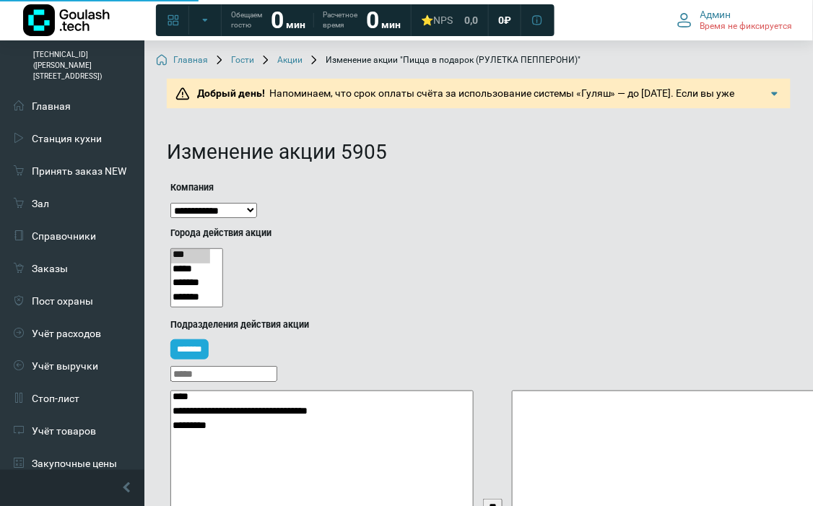
select select
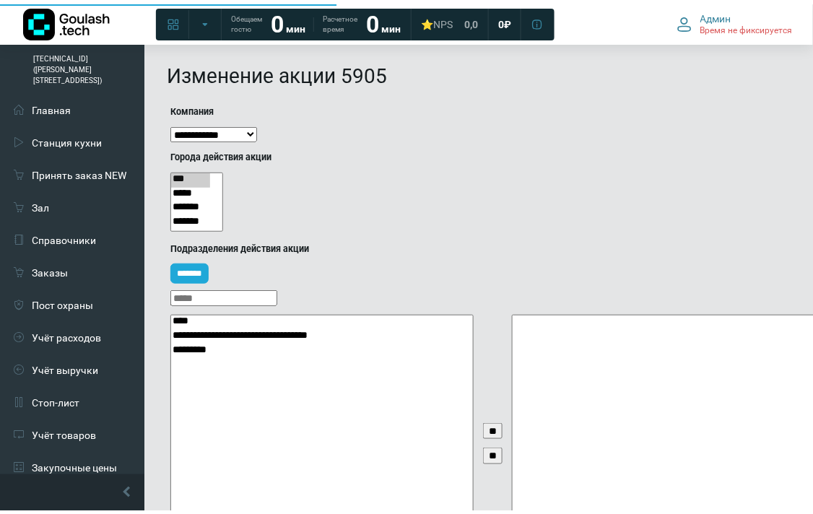
scroll to position [401, 0]
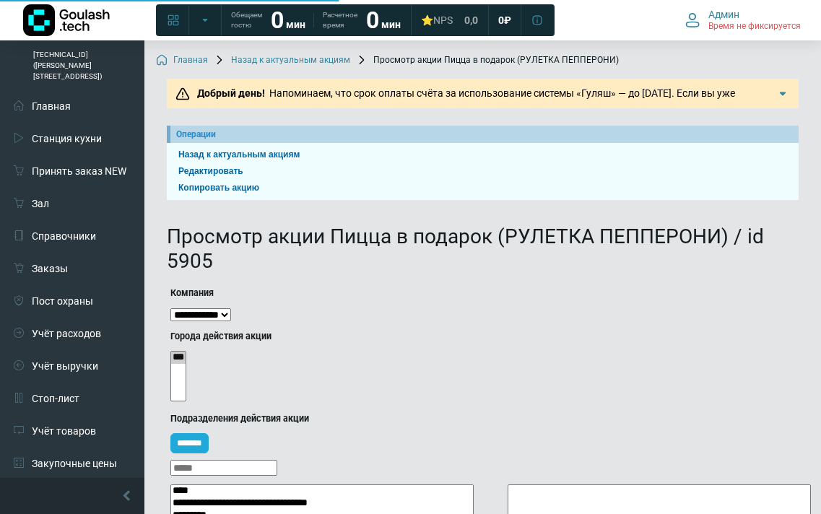
select select
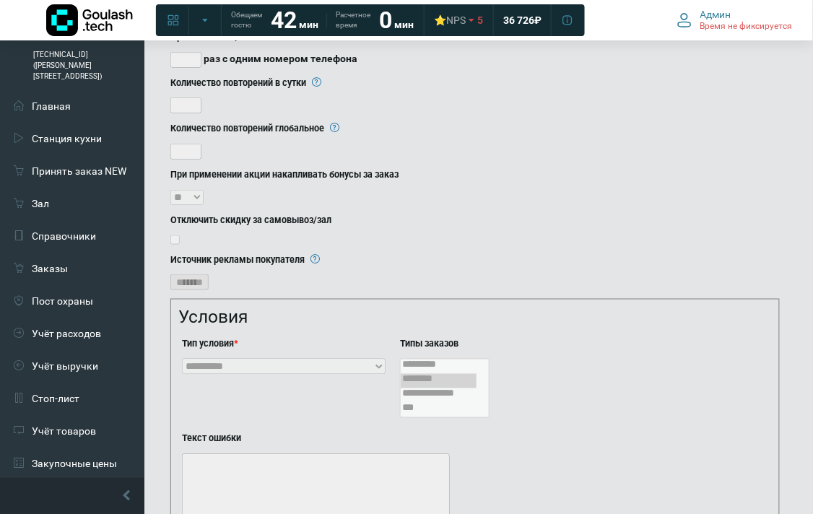
scroll to position [1852, 0]
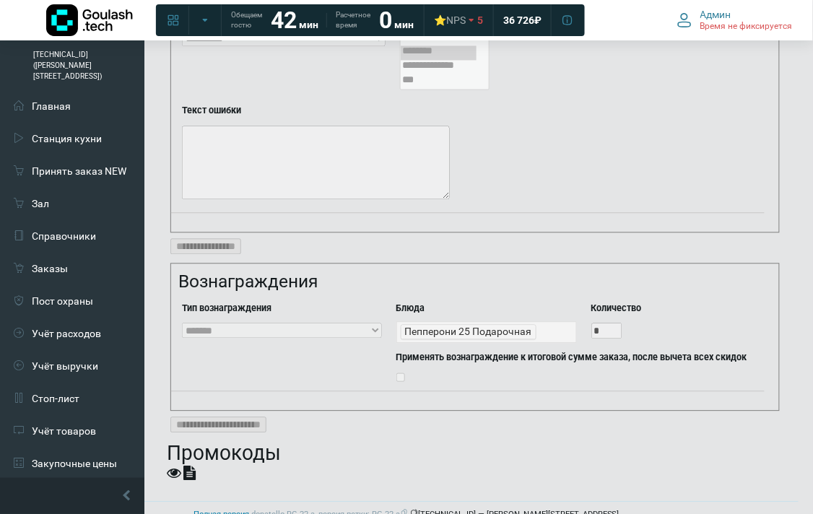
click at [171, 465] on icon at bounding box center [174, 472] width 14 height 14
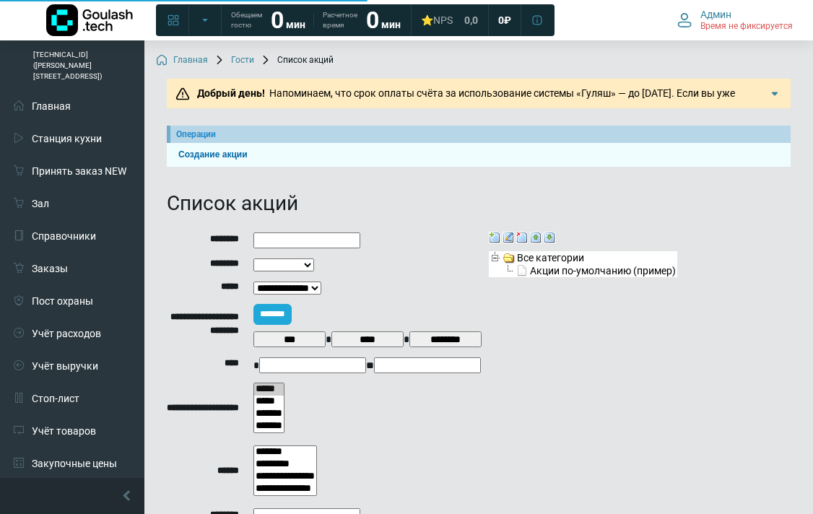
select select
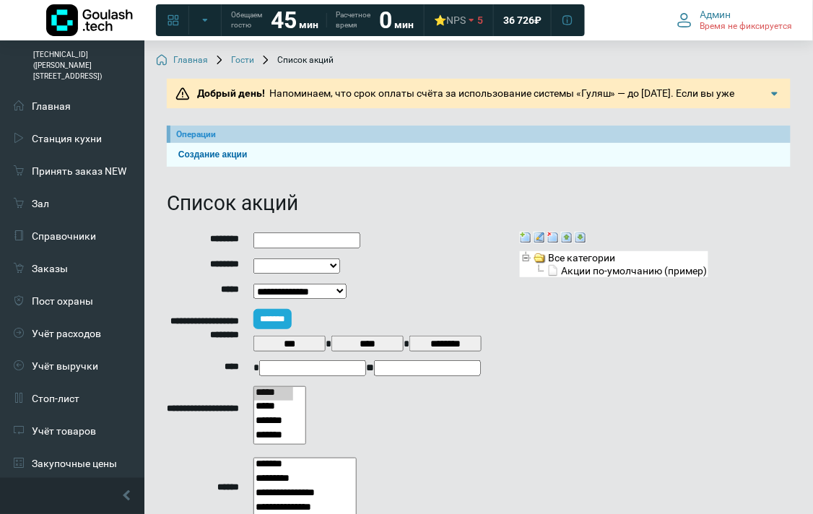
click at [249, 66] on link "Гости" at bounding box center [234, 61] width 40 height 12
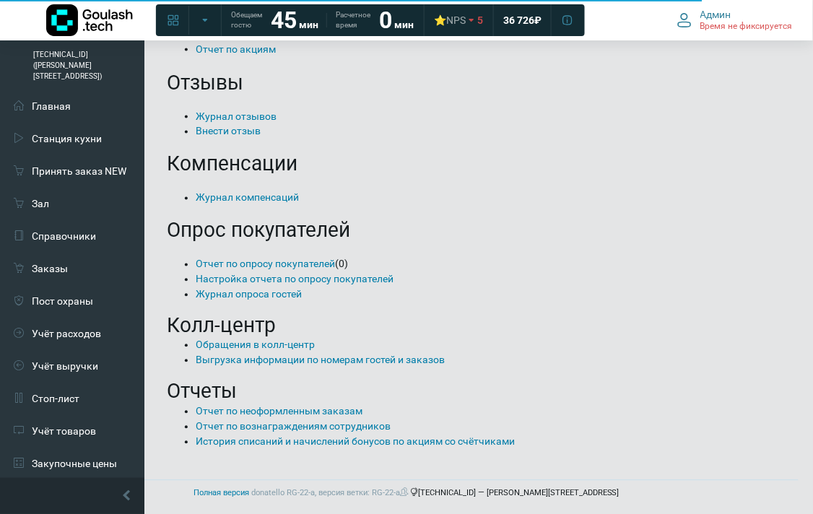
scroll to position [85, 0]
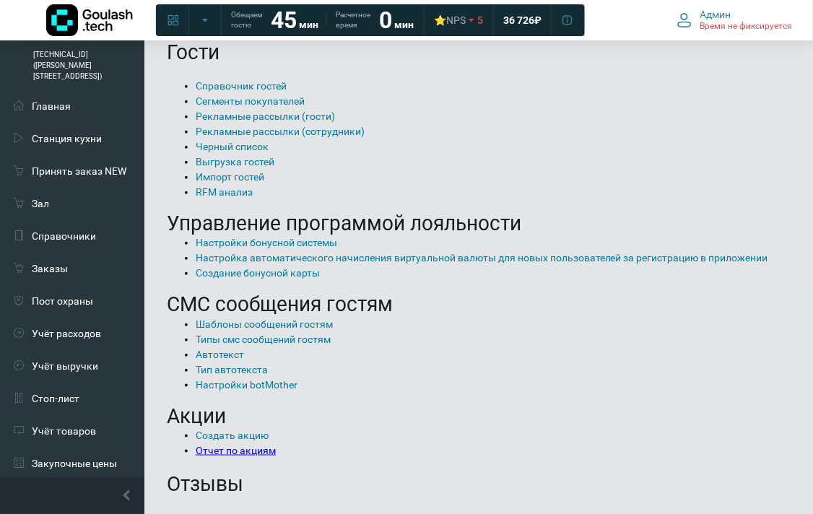
click at [233, 445] on link "Отчет по акциям" at bounding box center [236, 451] width 80 height 12
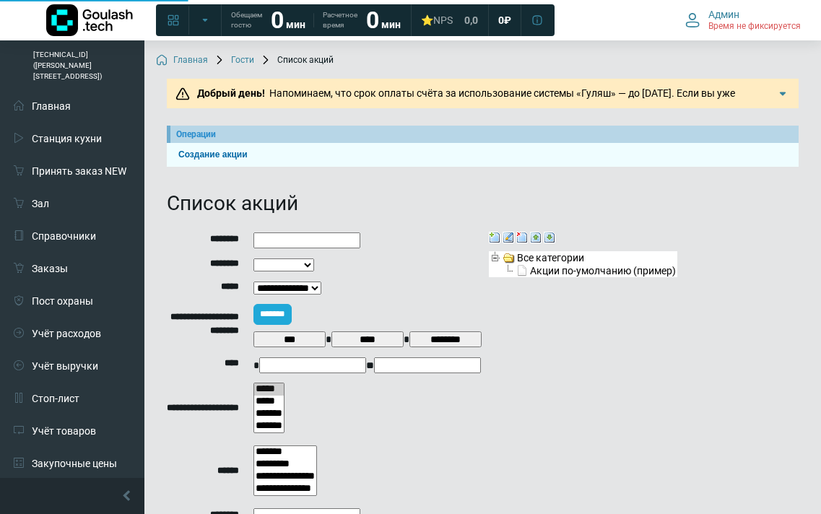
select select
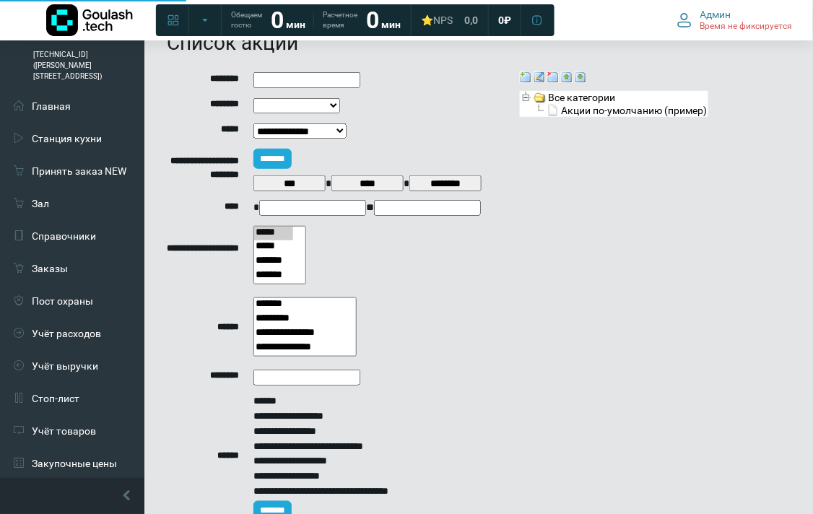
scroll to position [245, 0]
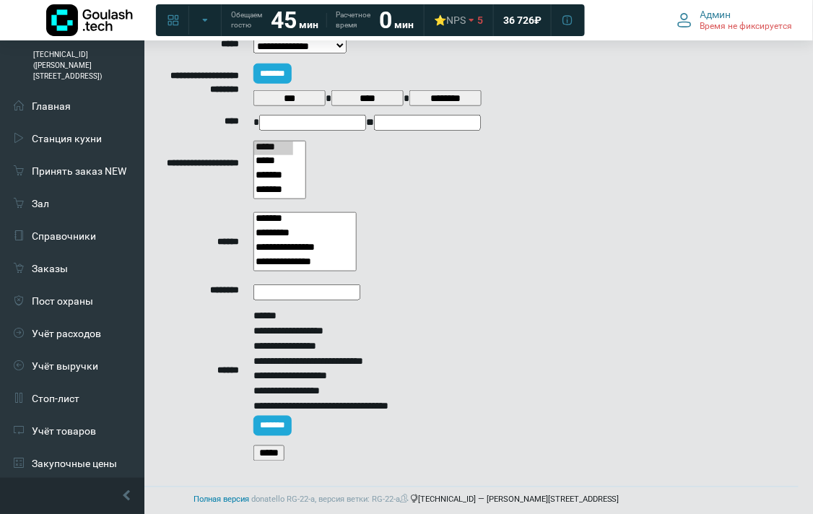
click at [270, 445] on input "*****" at bounding box center [268, 453] width 31 height 16
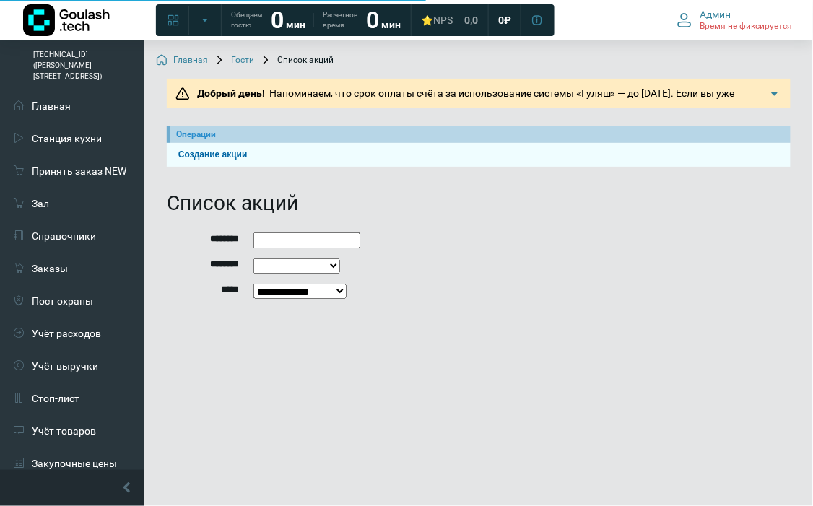
select select
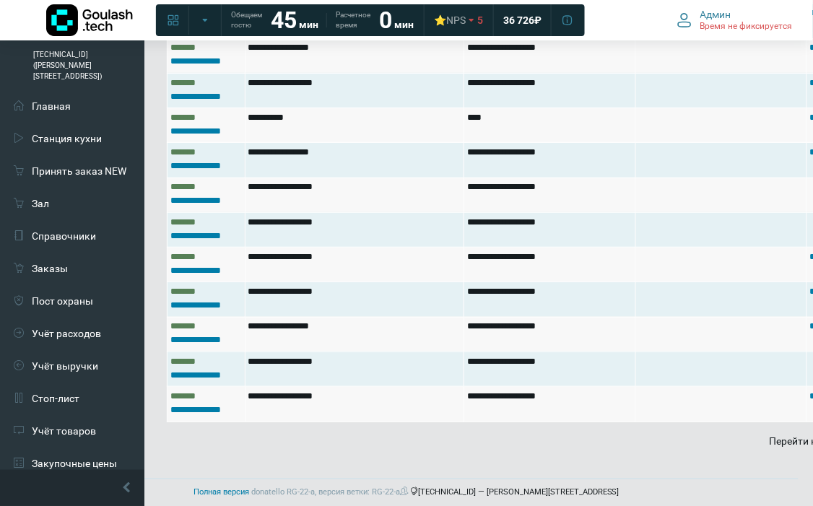
scroll to position [3720, 219]
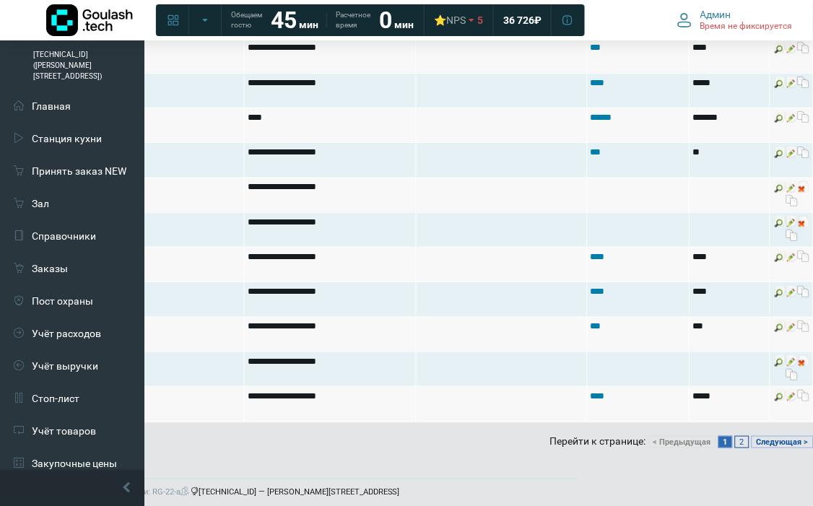
click at [737, 436] on link "2" at bounding box center [742, 442] width 14 height 12
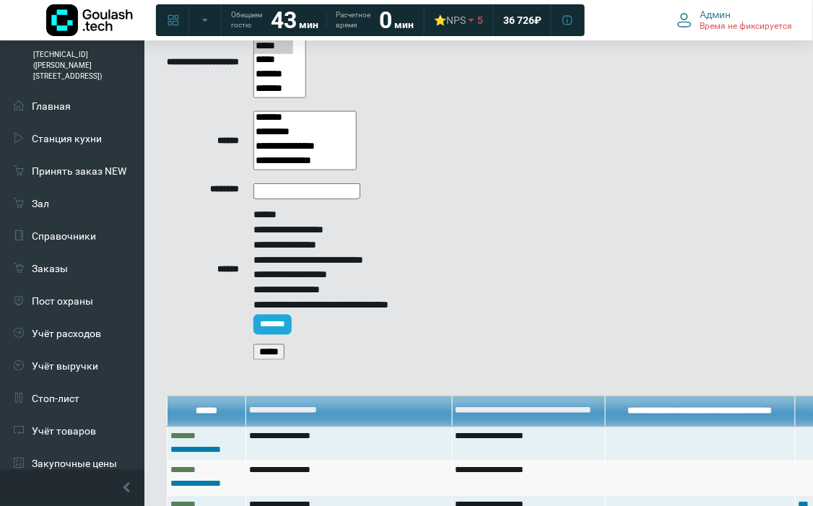
scroll to position [0, 0]
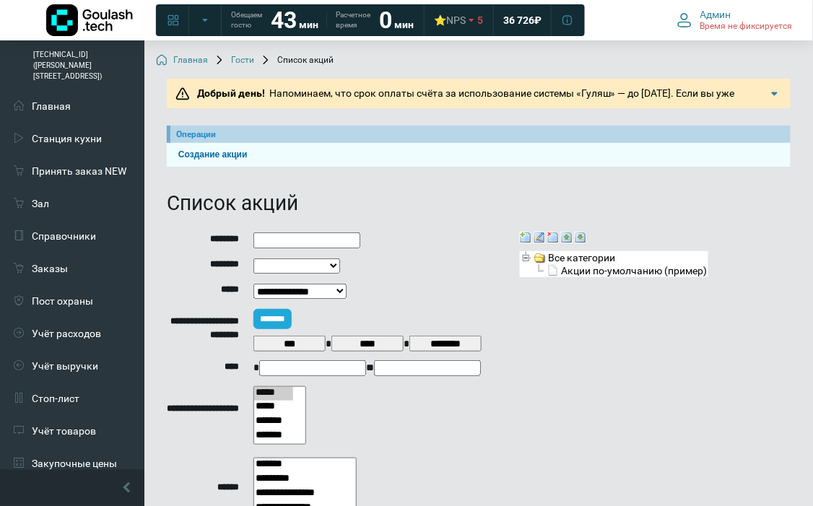
click at [239, 59] on link "Гости" at bounding box center [234, 61] width 40 height 12
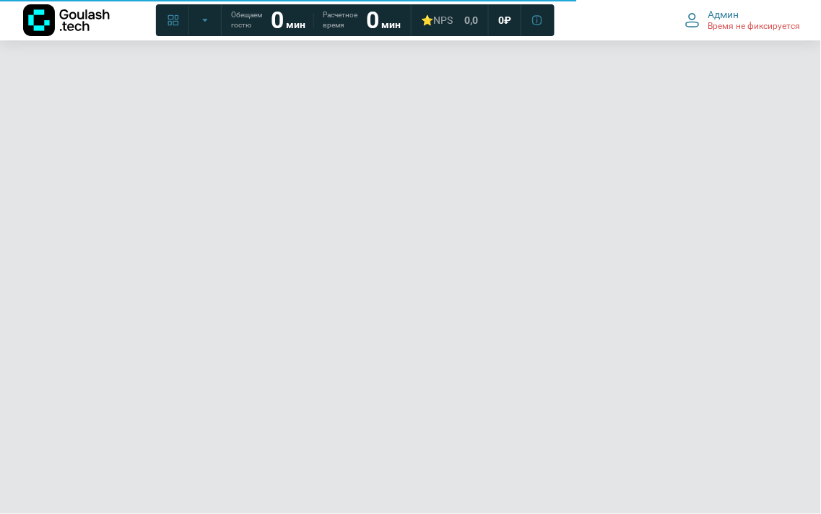
select select
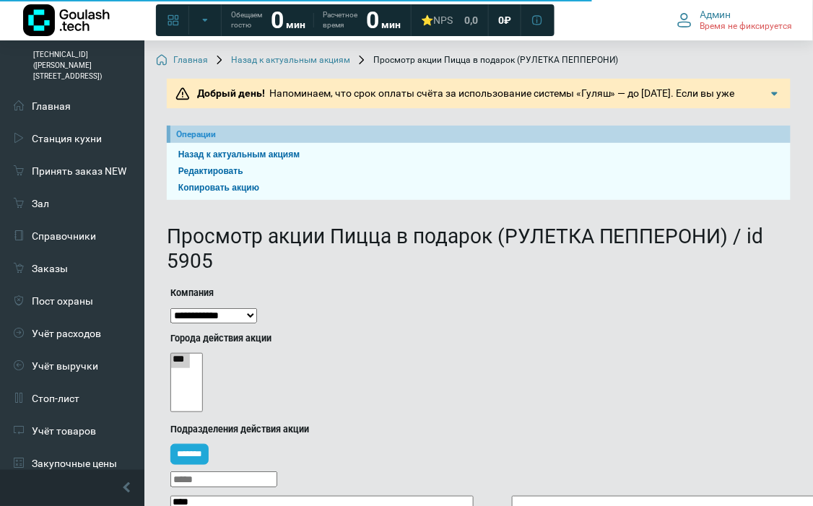
select select
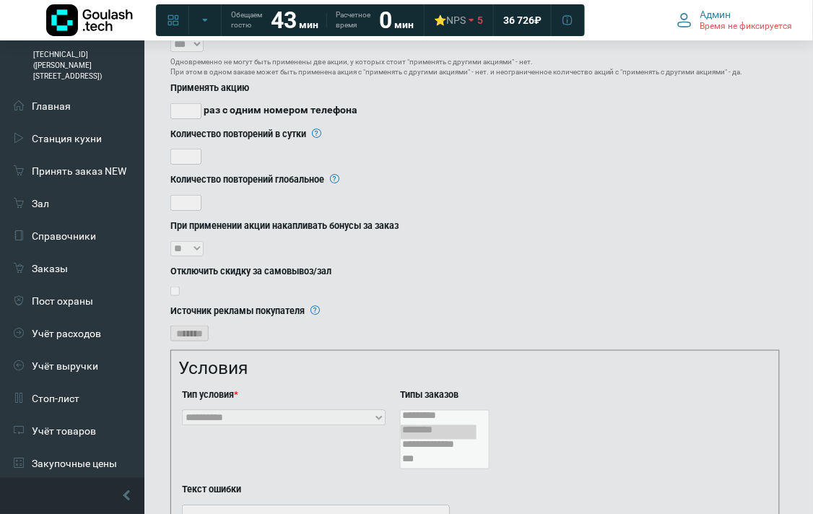
scroll to position [1852, 0]
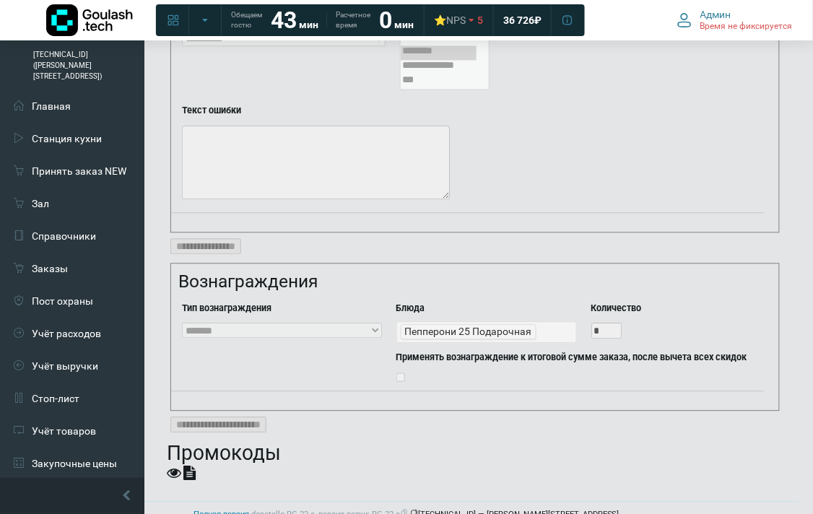
click at [170, 465] on icon at bounding box center [174, 472] width 14 height 14
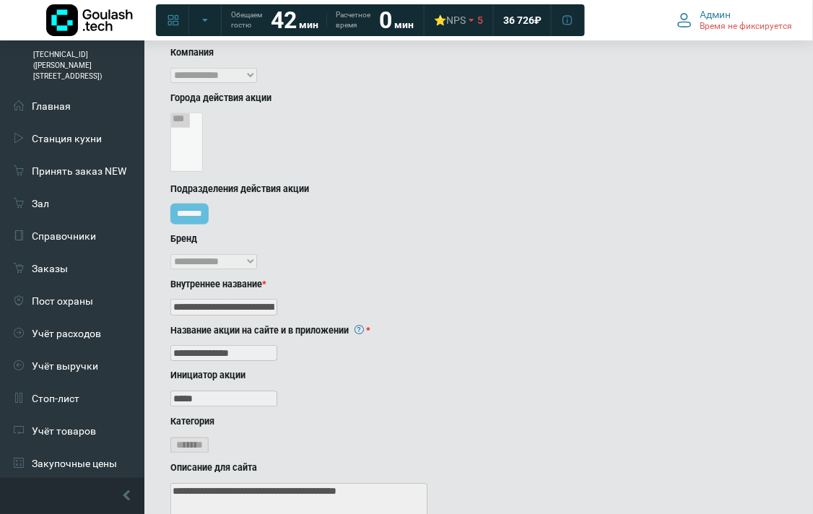
scroll to position [401, 0]
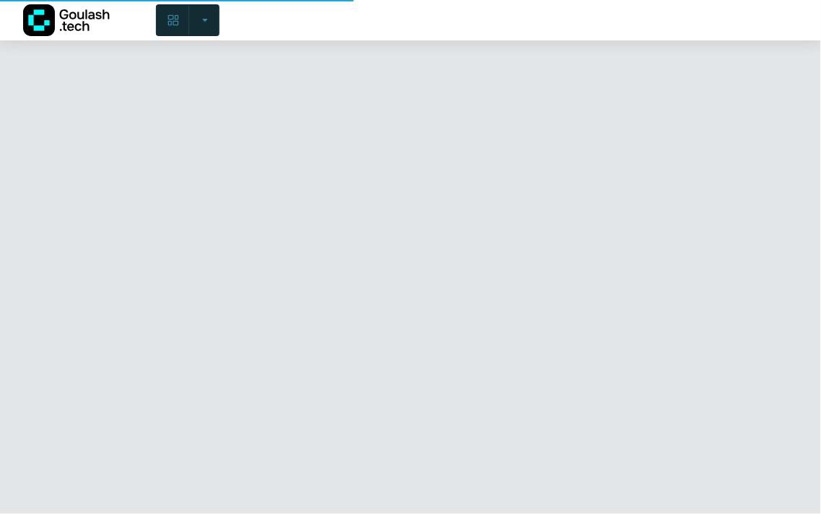
select select
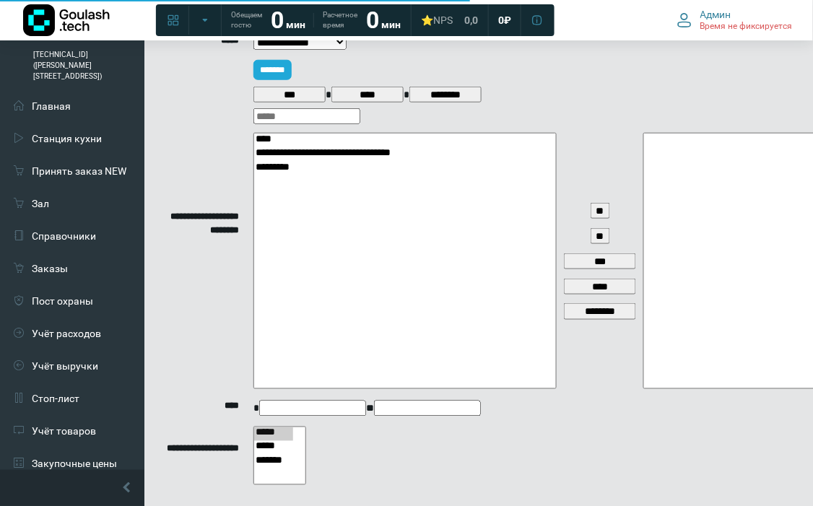
select select
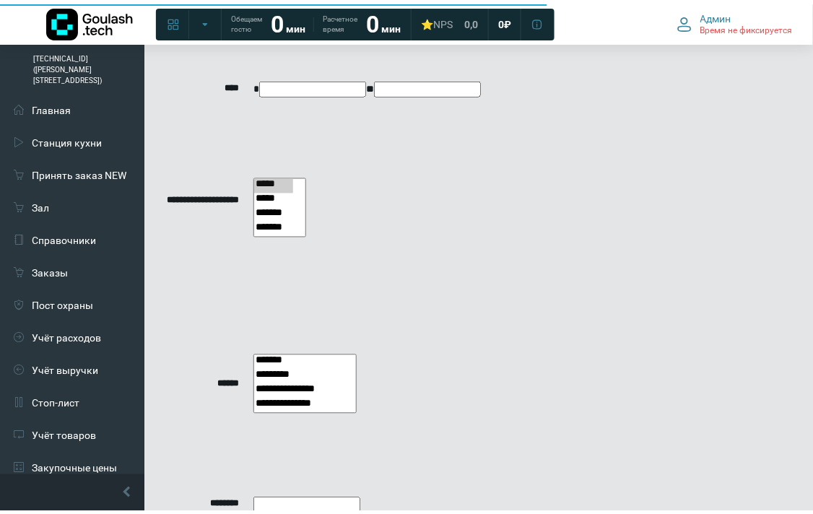
scroll to position [245, 0]
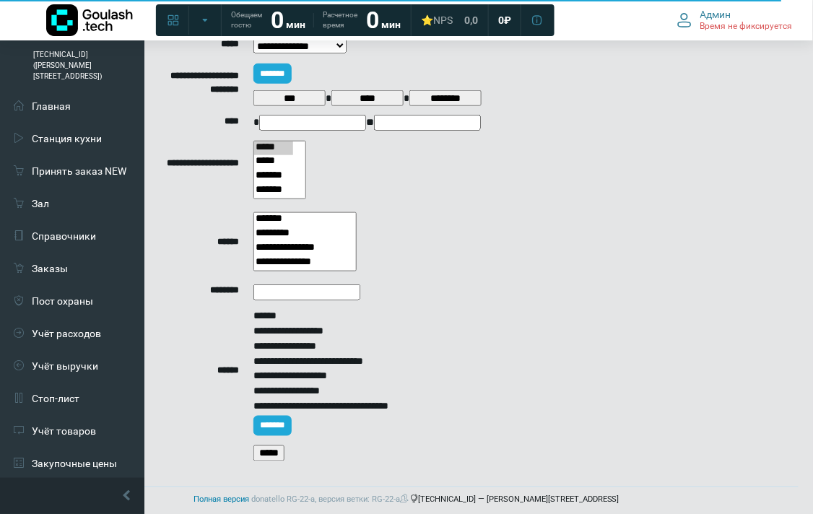
click at [258, 445] on input "*****" at bounding box center [268, 453] width 31 height 16
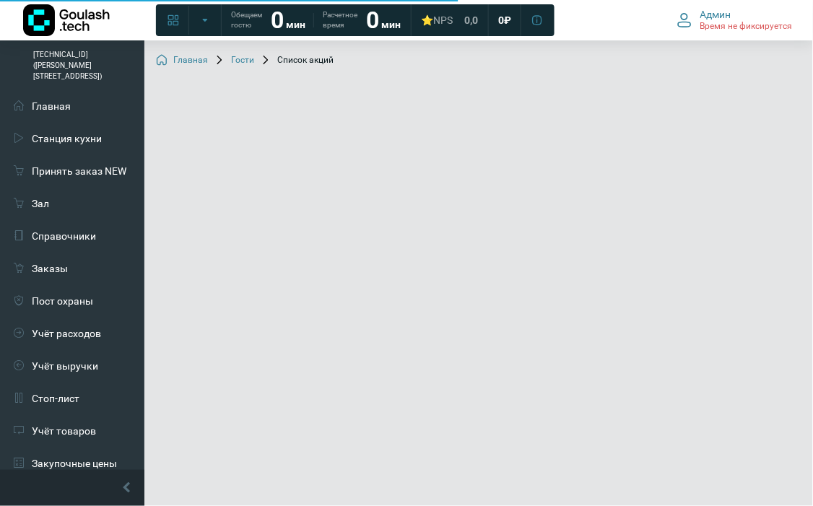
select select
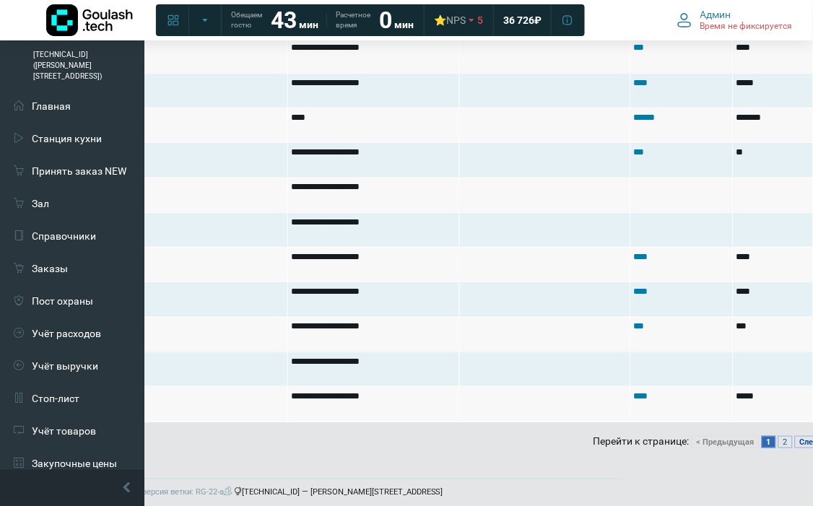
scroll to position [3720, 219]
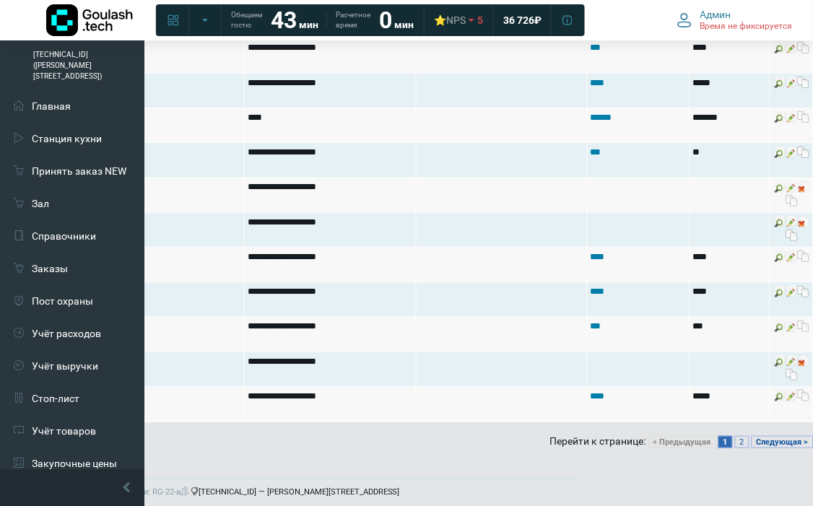
click at [730, 437] on ul "<< Первая < Предыдущая 1 2 Следующая > Последняя >>" at bounding box center [729, 442] width 167 height 12
click at [731, 437] on ul "<< Первая < Предыдущая 1 2 Следующая > Последняя >>" at bounding box center [729, 442] width 167 height 12
click at [735, 436] on link "2" at bounding box center [742, 442] width 14 height 12
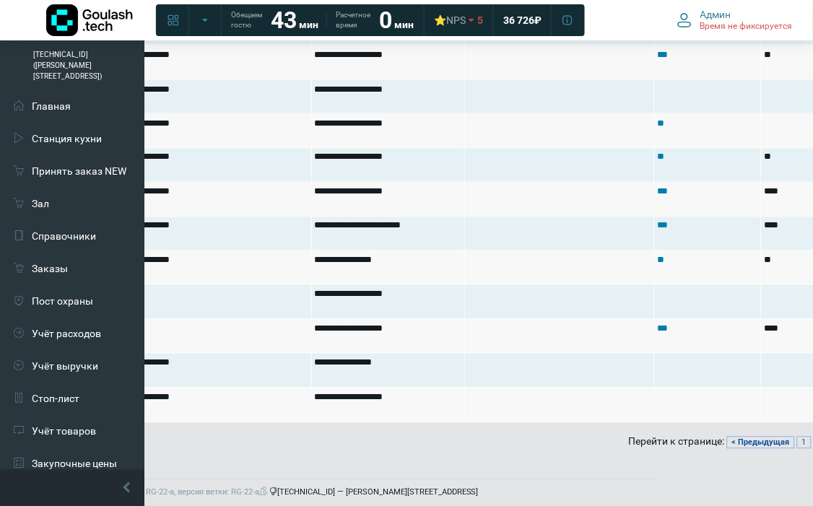
scroll to position [2912, 219]
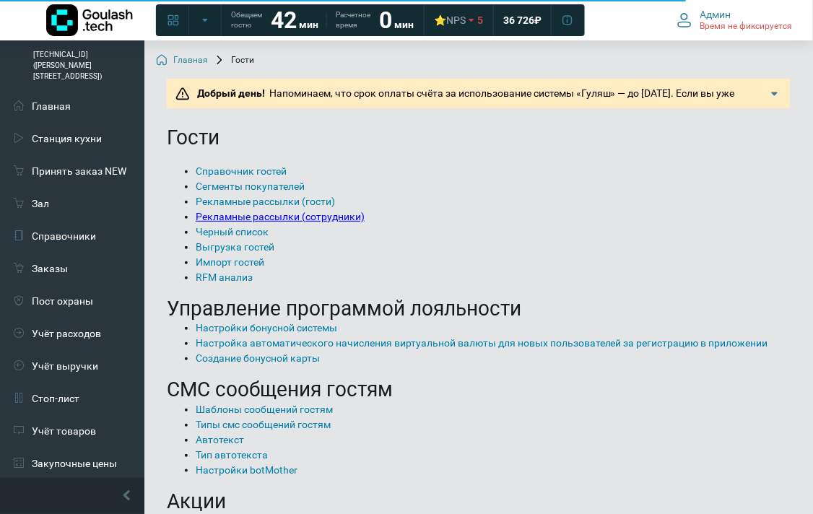
scroll to position [160, 0]
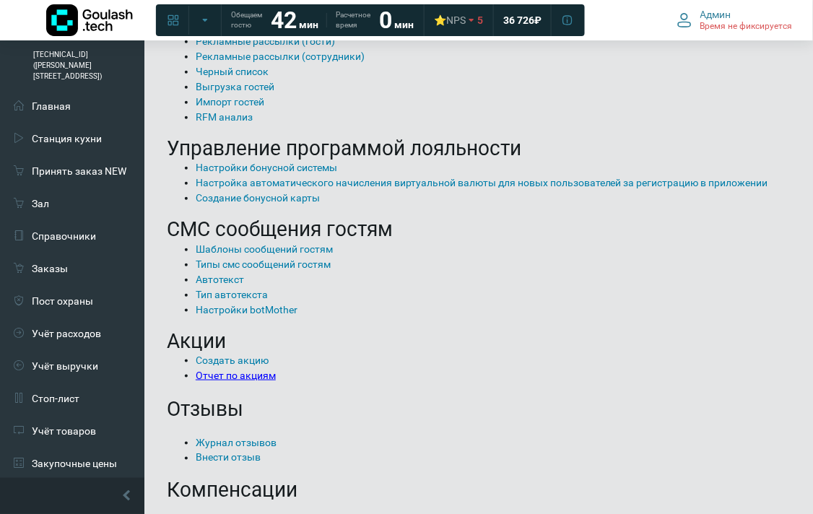
click at [271, 374] on link "Отчет по акциям" at bounding box center [236, 375] width 80 height 12
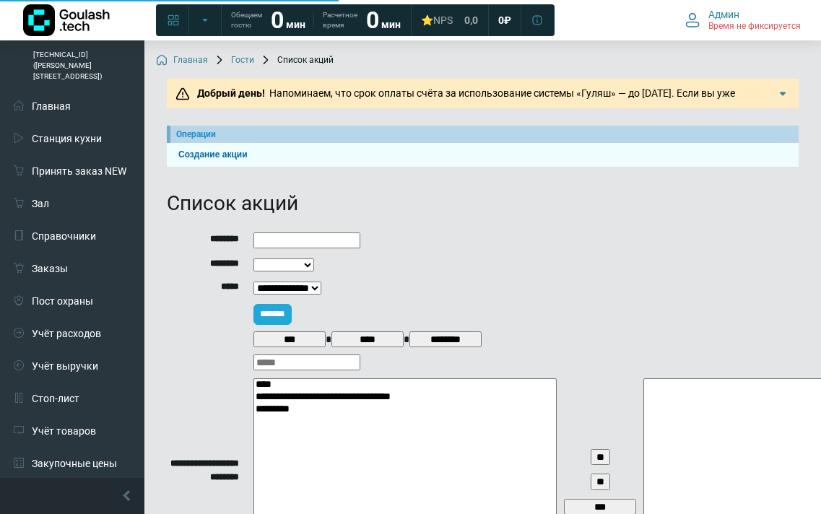
select select
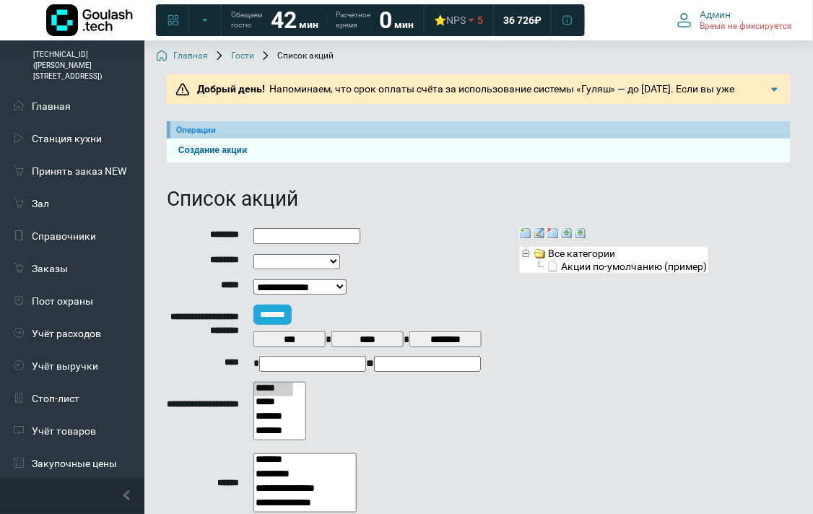
scroll to position [245, 0]
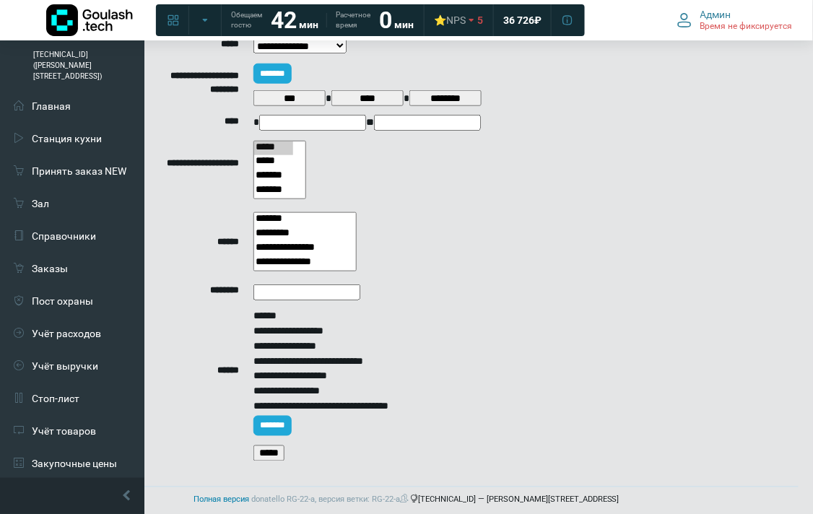
click at [276, 445] on input "*****" at bounding box center [268, 453] width 31 height 16
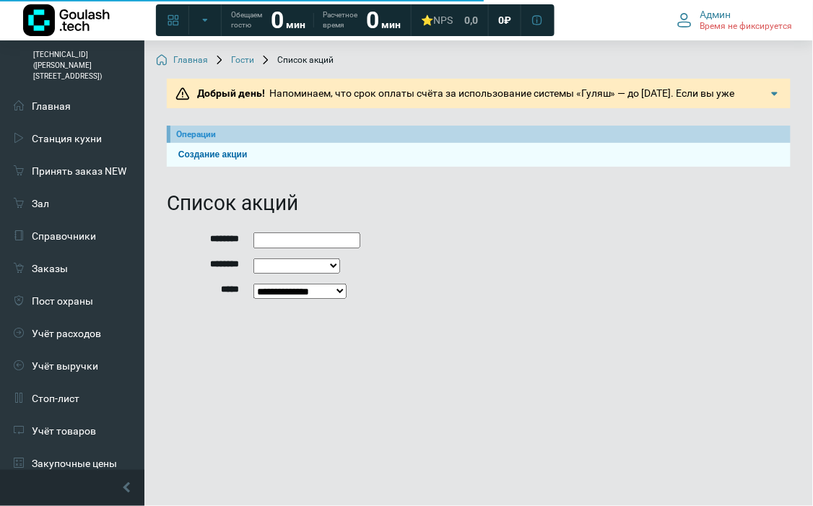
select select
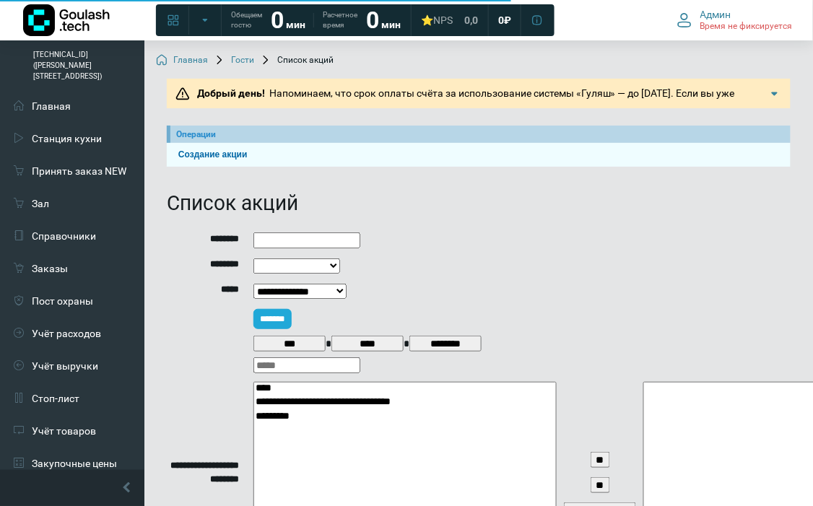
select select
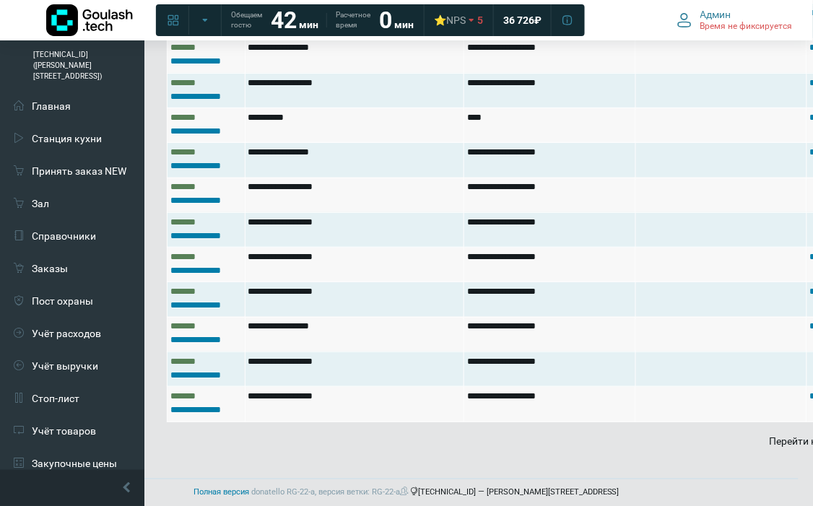
scroll to position [3720, 219]
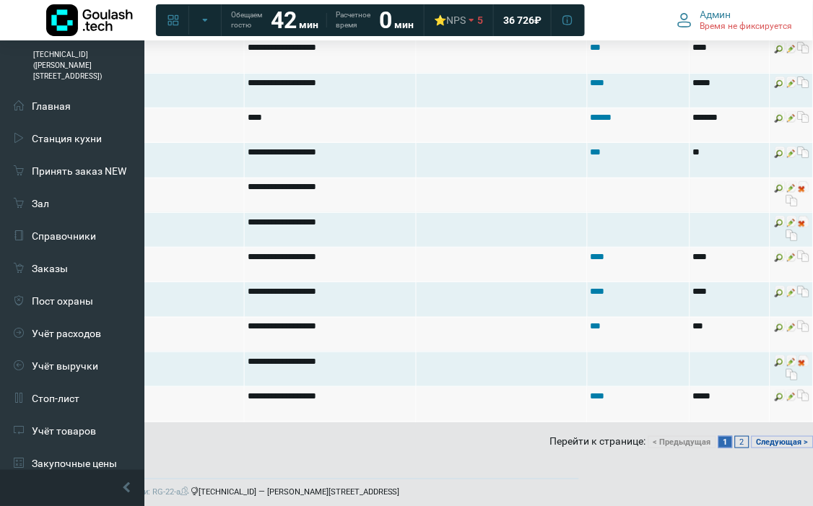
click at [738, 436] on link "2" at bounding box center [742, 442] width 14 height 12
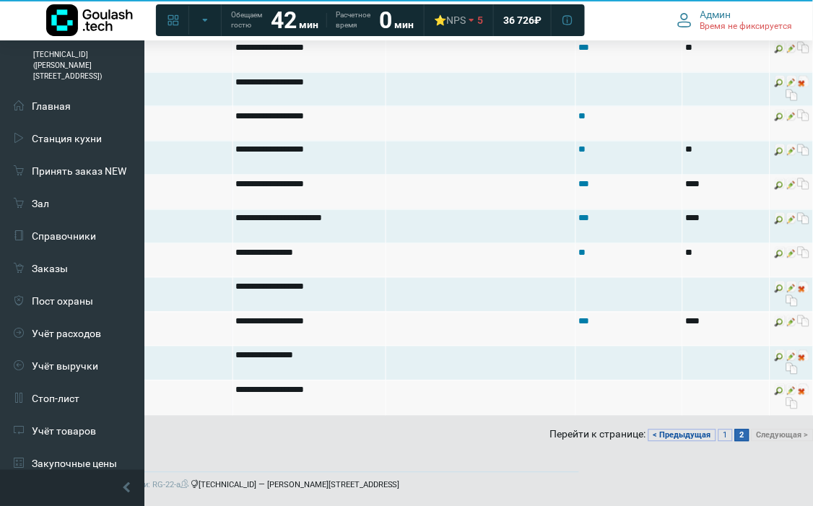
click at [740, 429] on link "2" at bounding box center [742, 435] width 14 height 12
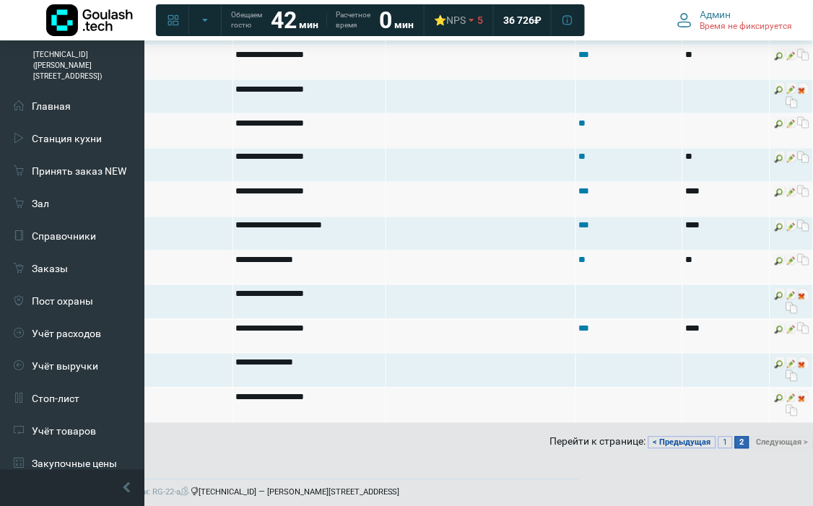
click at [740, 437] on link "2" at bounding box center [742, 443] width 14 height 12
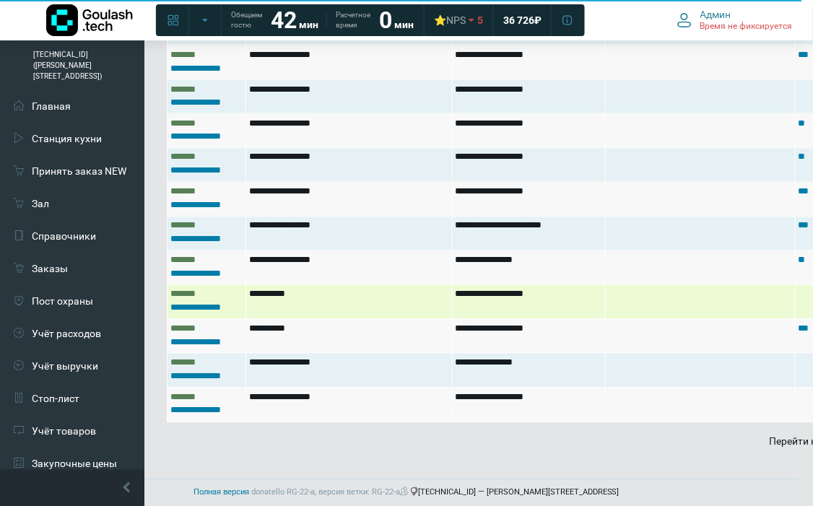
scroll to position [2832, 0]
